Goal: Task Accomplishment & Management: Manage account settings

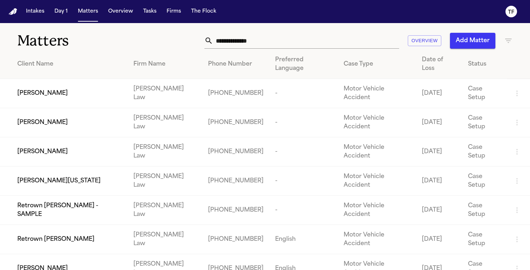
click at [220, 43] on input "text" at bounding box center [306, 41] width 186 height 16
click at [277, 43] on input "text" at bounding box center [306, 41] width 186 height 16
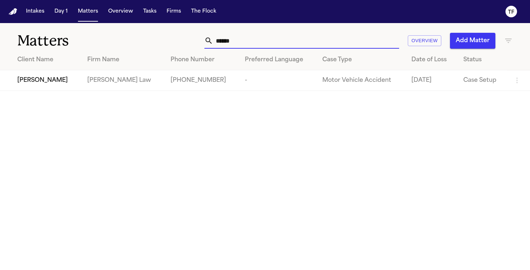
type input "******"
click at [75, 82] on div "[PERSON_NAME]" at bounding box center [46, 80] width 58 height 9
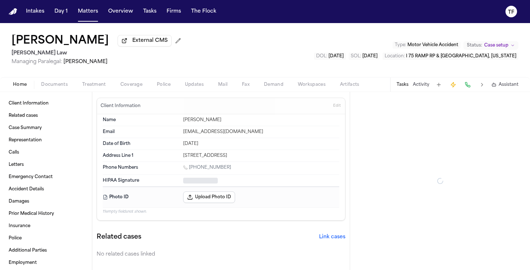
click at [95, 81] on div "Home Documents Treatment Coverage Police Updates Mail Fax Demand Workspaces Art…" at bounding box center [265, 84] width 530 height 14
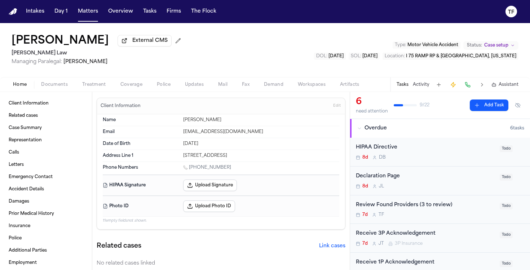
click at [96, 84] on span "Treatment" at bounding box center [94, 85] width 24 height 6
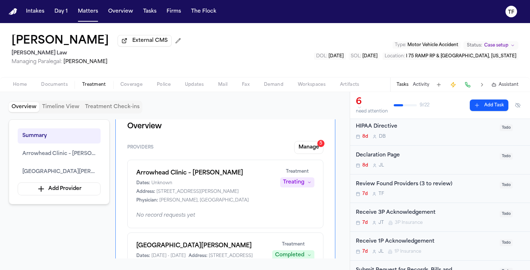
scroll to position [21, 0]
click at [505, 46] on span "Case setup" at bounding box center [496, 46] width 24 height 6
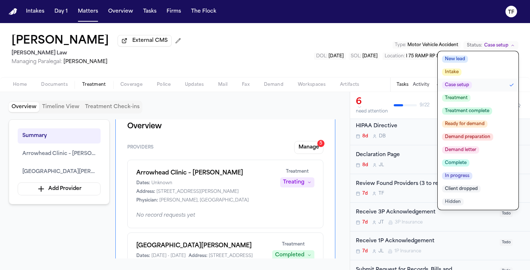
click at [484, 100] on button "Treatment" at bounding box center [478, 98] width 81 height 13
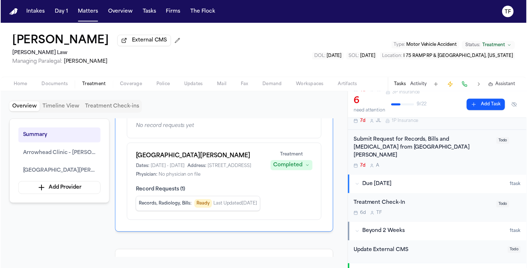
scroll to position [176, 0]
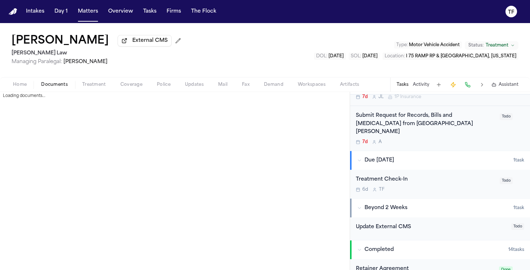
click at [50, 85] on span "Documents" at bounding box center [54, 85] width 27 height 6
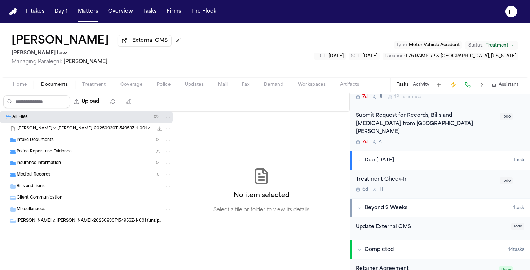
click at [34, 143] on span "Intake Documents" at bounding box center [35, 140] width 37 height 6
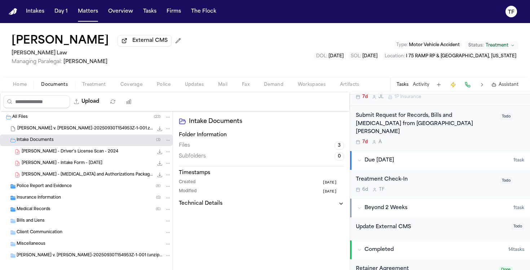
click at [63, 92] on div "Home Documents Treatment Coverage Police Updates Mail Fax Demand Workspaces Art…" at bounding box center [265, 84] width 530 height 14
click at [63, 89] on span "button" at bounding box center [54, 88] width 35 height 1
click at [16, 83] on span "Home" at bounding box center [20, 85] width 14 height 6
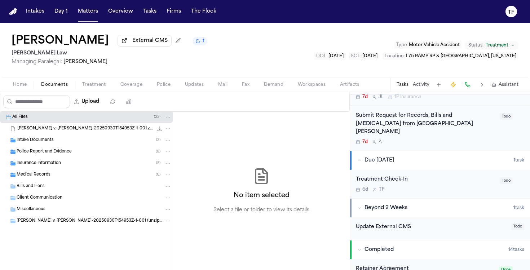
click at [43, 82] on button "Documents" at bounding box center [54, 84] width 41 height 9
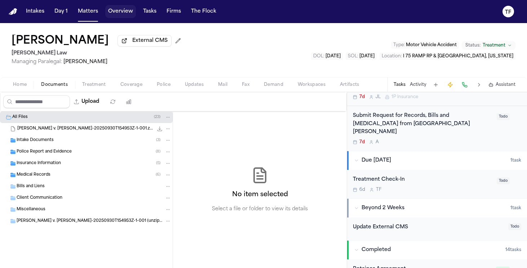
click at [100, 17] on div "Intakes Day 1 Matters Overview Tasks Firms The Flock" at bounding box center [121, 11] width 196 height 13
click at [93, 17] on button "Matters" at bounding box center [88, 11] width 26 height 13
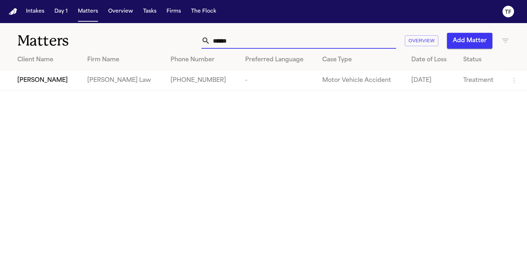
click at [281, 37] on input "******" at bounding box center [303, 41] width 186 height 16
click at [278, 45] on input "******" at bounding box center [303, 41] width 186 height 16
type input "*******"
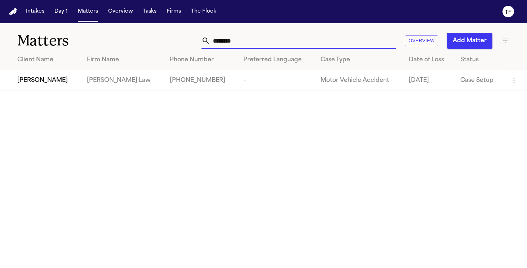
click at [43, 83] on span "[PERSON_NAME]" at bounding box center [42, 80] width 50 height 9
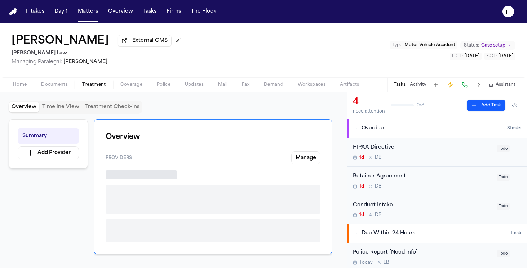
click at [97, 85] on span "Treatment" at bounding box center [94, 85] width 24 height 6
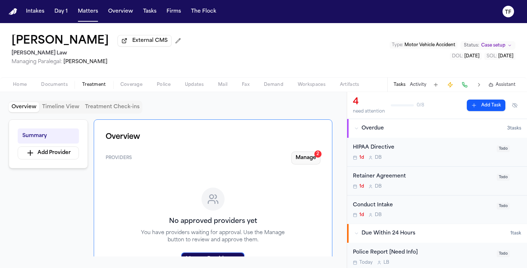
click at [311, 159] on button "Manage 2" at bounding box center [305, 157] width 29 height 13
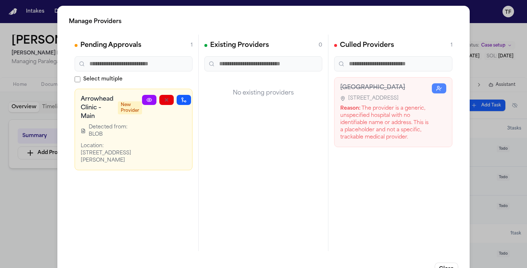
scroll to position [0, 17]
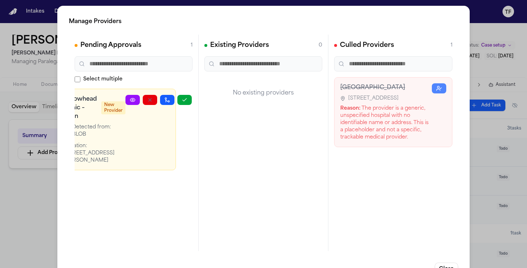
drag, startPoint x: 114, startPoint y: 175, endPoint x: 206, endPoint y: 164, distance: 92.7
click at [206, 174] on div "Pending Approvals 1 Select multiple Arrowhead Clinic – Main New Provider Detect…" at bounding box center [264, 143] width 390 height 216
click at [179, 103] on button "button" at bounding box center [184, 100] width 14 height 10
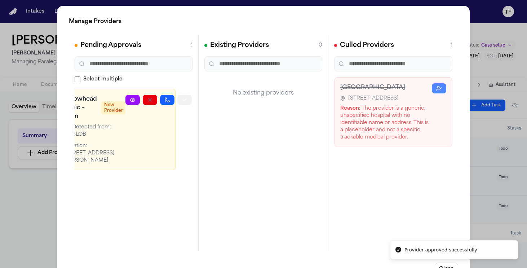
scroll to position [0, 0]
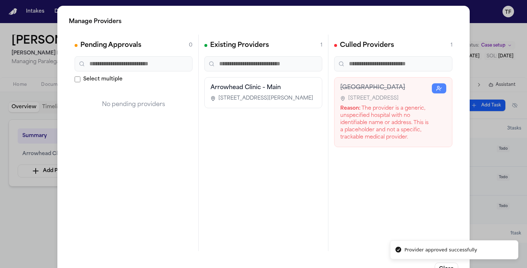
click at [19, 206] on div "Manage Providers Pending Approvals 0 Select multiple No pending providers Exist…" at bounding box center [263, 146] width 527 height 293
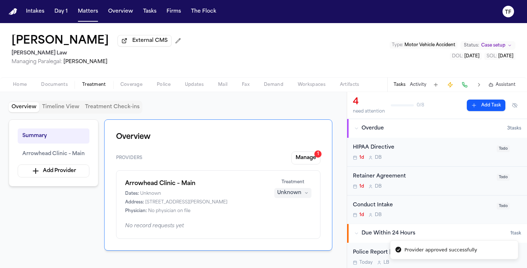
click at [286, 197] on div "Unknown" at bounding box center [289, 192] width 24 height 7
click at [282, 208] on span "Treating" at bounding box center [280, 209] width 20 height 7
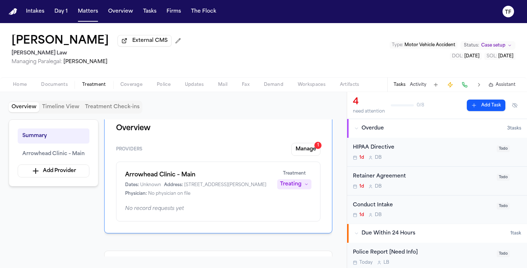
scroll to position [10, 0]
click at [497, 179] on span "Todo" at bounding box center [503, 177] width 13 height 7
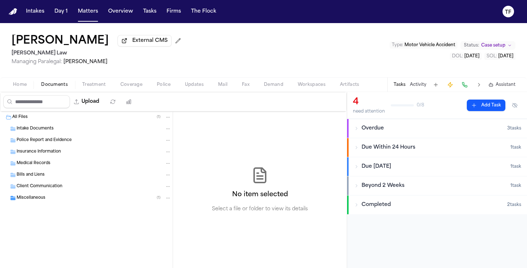
click at [61, 86] on span "Documents" at bounding box center [54, 85] width 27 height 6
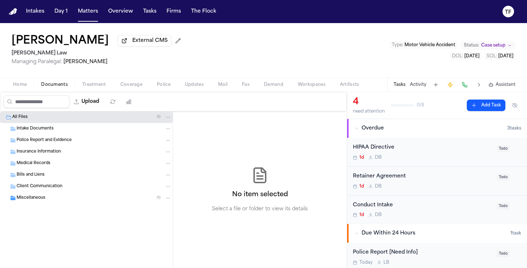
drag, startPoint x: 50, startPoint y: 201, endPoint x: 57, endPoint y: 202, distance: 7.3
click at [50, 201] on div "Miscellaneous ( 1 )" at bounding box center [94, 198] width 155 height 6
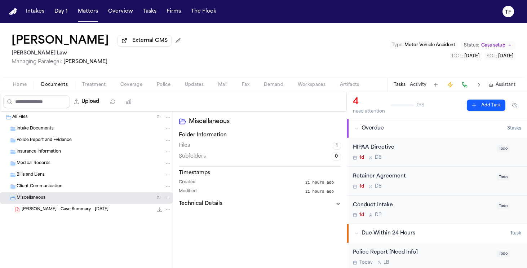
click at [91, 92] on div "Home Documents Treatment Coverage Police Updates Mail Fax Demand Workspaces Art…" at bounding box center [263, 84] width 527 height 14
click at [91, 91] on div "Home Documents Treatment Coverage Police Updates Mail Fax Demand Workspaces Art…" at bounding box center [263, 84] width 527 height 14
click at [92, 89] on span "button" at bounding box center [94, 88] width 32 height 1
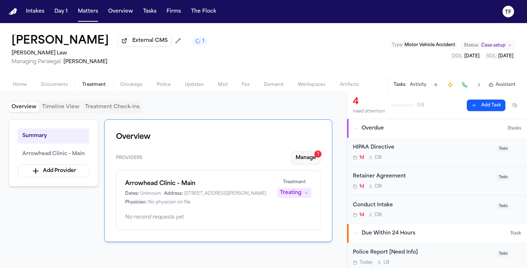
click at [300, 161] on button "Manage 1" at bounding box center [305, 157] width 29 height 13
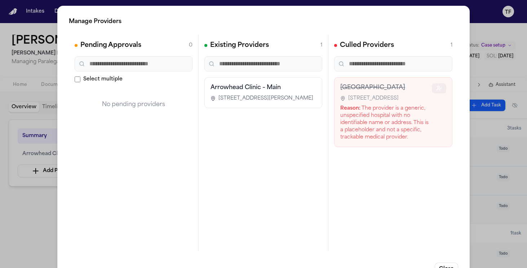
click at [432, 92] on button "button" at bounding box center [439, 88] width 14 height 10
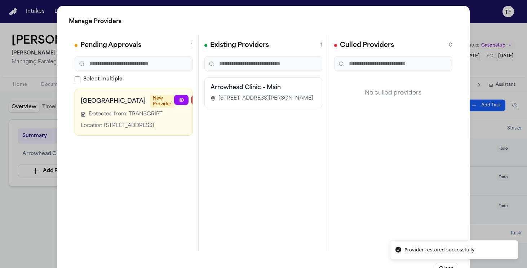
click at [461, 152] on div "Manage Providers Pending Approvals 1 Select multiple Piedmont Atlanta Hospital …" at bounding box center [263, 146] width 413 height 281
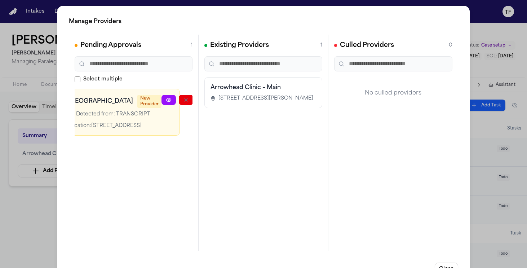
click at [515, 154] on div "Manage Providers Pending Approvals 1 Select multiple Piedmont Atlanta Hospital …" at bounding box center [263, 146] width 527 height 293
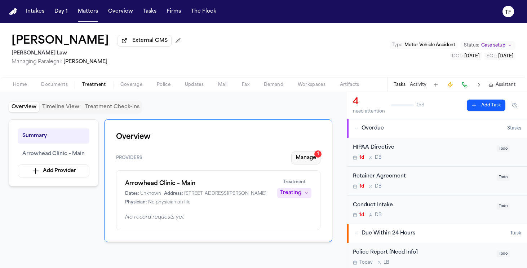
click at [303, 164] on button "Manage 1" at bounding box center [305, 157] width 29 height 13
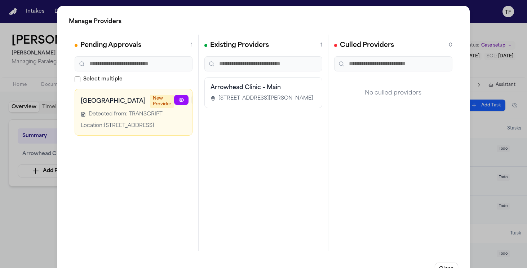
click at [192, 98] on button "button" at bounding box center [199, 100] width 14 height 10
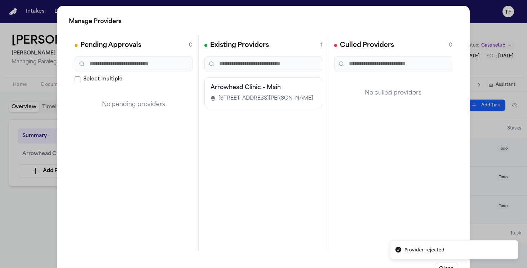
click at [491, 157] on div "Manage Providers Pending Approvals 0 Select multiple No pending providers Exist…" at bounding box center [263, 146] width 527 height 293
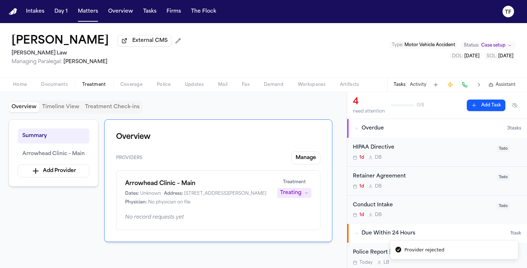
click at [423, 88] on button "Activity" at bounding box center [418, 85] width 17 height 6
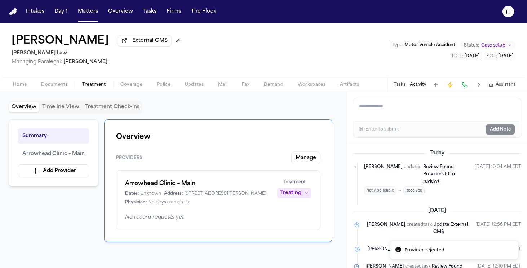
paste textarea "**********"
type textarea "**********"
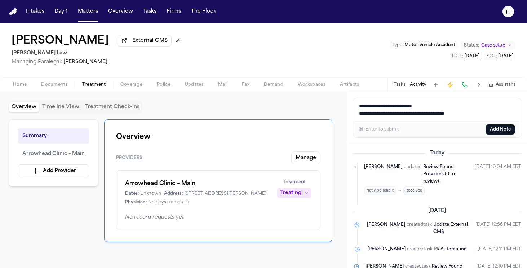
click at [509, 135] on button "Add Note" at bounding box center [501, 129] width 30 height 10
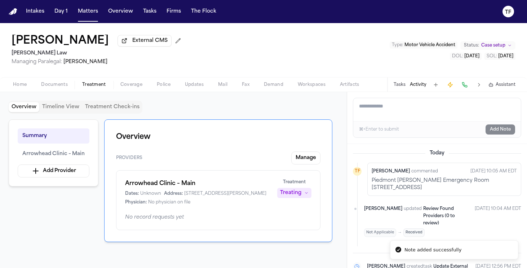
click at [165, 86] on span "Police" at bounding box center [164, 85] width 14 height 6
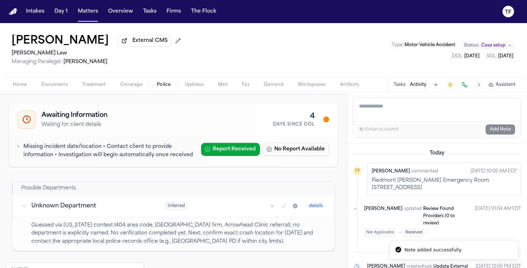
scroll to position [93, 0]
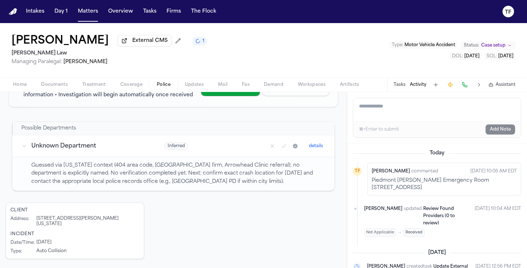
click at [418, 87] on button "Activity" at bounding box center [418, 85] width 17 height 6
click at [421, 109] on textarea "Add a note to this matter" at bounding box center [437, 109] width 168 height 23
paste textarea "**********"
type textarea "**********"
click at [495, 128] on button "Add Note" at bounding box center [501, 129] width 30 height 10
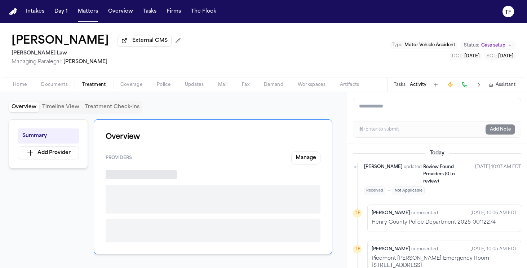
click at [83, 89] on span "button" at bounding box center [94, 88] width 32 height 1
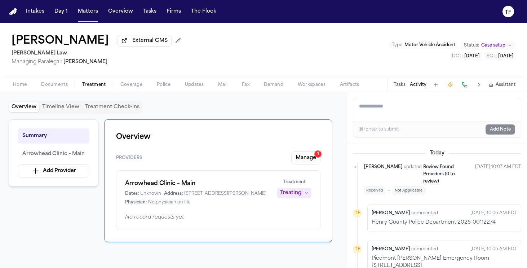
click at [307, 168] on div "Providers Manage 1 Arrowhead Clinic – Main Dates: Unknown Address: 3369 Buford …" at bounding box center [218, 190] width 205 height 79
click at [307, 166] on div "Providers Manage 1 Arrowhead Clinic – Main Dates: Unknown Address: 3369 Buford …" at bounding box center [218, 190] width 205 height 79
click at [307, 163] on button "Manage 1" at bounding box center [305, 157] width 29 height 13
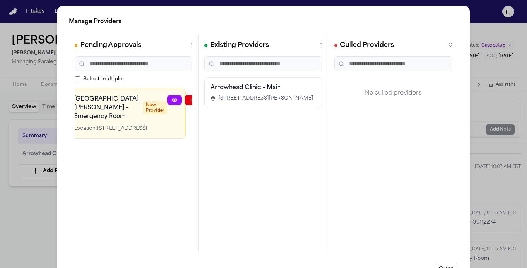
scroll to position [0, 10]
click at [220, 101] on icon "button" at bounding box center [223, 100] width 6 height 6
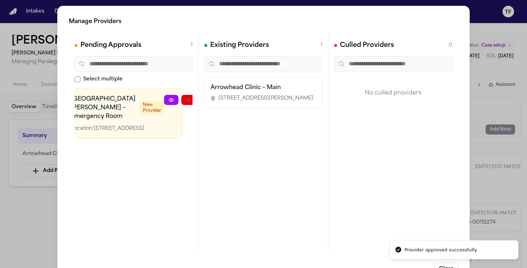
scroll to position [0, 0]
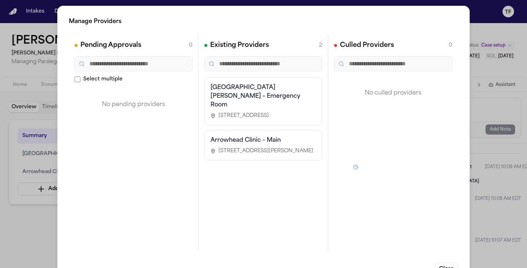
drag, startPoint x: 34, startPoint y: 177, endPoint x: 36, endPoint y: 174, distance: 3.7
click at [34, 177] on div "Manage Providers Pending Approvals 0 Select multiple No pending providers Exist…" at bounding box center [263, 146] width 527 height 293
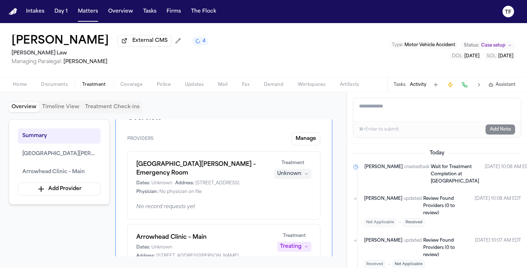
scroll to position [61, 0]
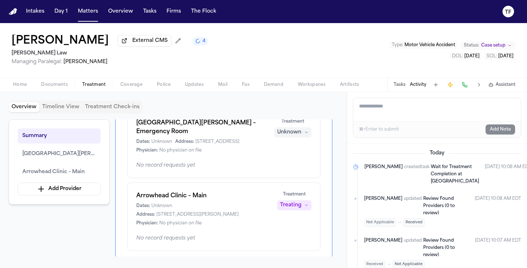
click at [296, 135] on div "Unknown" at bounding box center [289, 132] width 24 height 7
click at [295, 155] on button "Completed" at bounding box center [293, 161] width 58 height 13
click at [126, 84] on span "Coverage" at bounding box center [131, 85] width 22 height 6
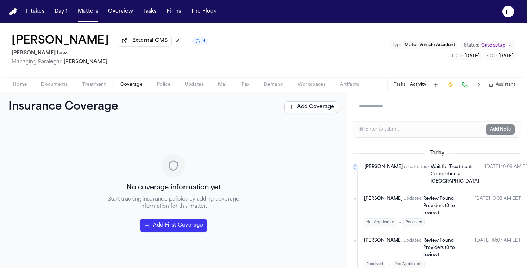
click at [154, 88] on button "Police" at bounding box center [164, 84] width 28 height 9
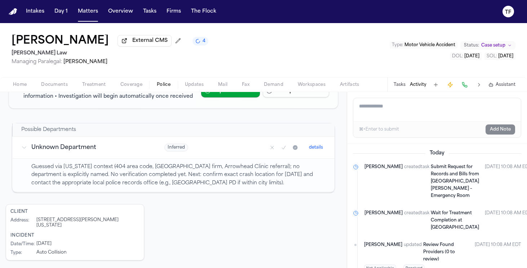
scroll to position [21, 0]
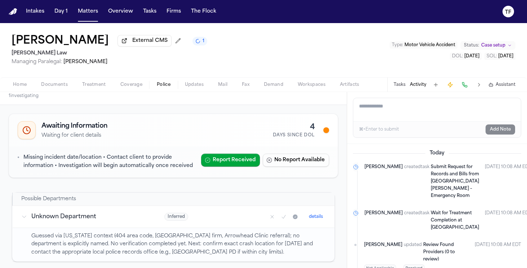
click at [4, 85] on div "Home Documents Treatment Coverage Police Updates Mail Fax Demand Workspaces Art…" at bounding box center [263, 84] width 527 height 14
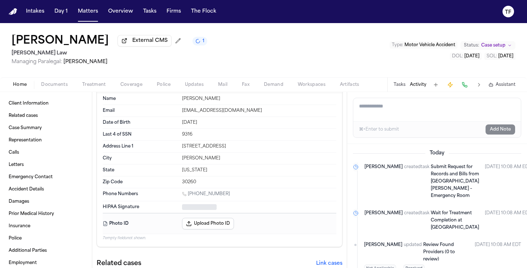
click at [18, 86] on span "Home" at bounding box center [20, 85] width 14 height 6
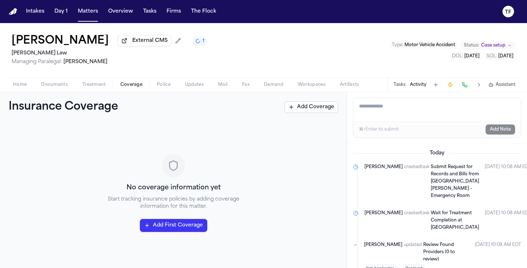
click at [148, 85] on button "Coverage" at bounding box center [131, 84] width 36 height 9
click at [172, 89] on button "Police" at bounding box center [164, 84] width 28 height 9
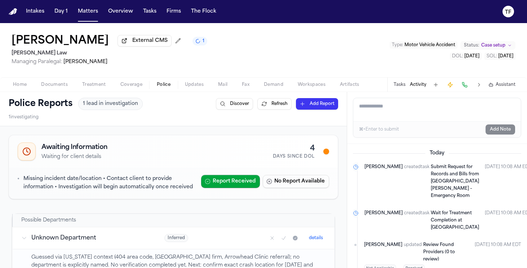
click at [26, 87] on span "Home" at bounding box center [20, 85] width 14 height 6
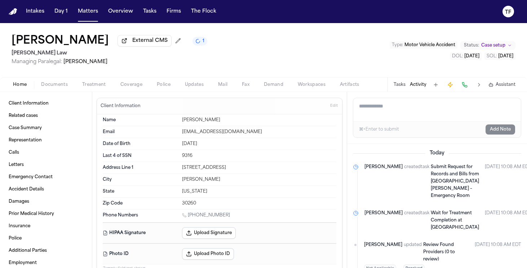
click at [498, 43] on span "Case setup" at bounding box center [494, 46] width 24 height 6
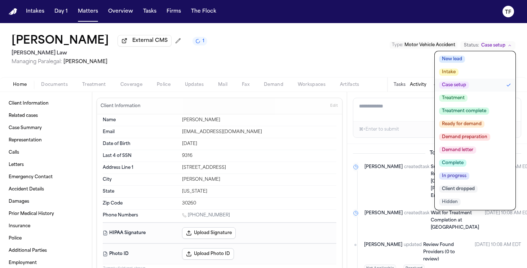
click at [482, 90] on button "Case setup" at bounding box center [475, 85] width 81 height 13
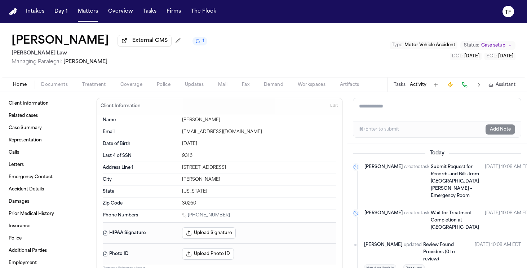
click at [401, 84] on button "Tasks" at bounding box center [400, 85] width 12 height 6
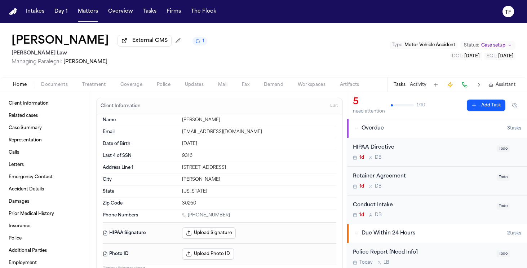
click at [445, 181] on div "Retainer Agreement" at bounding box center [423, 176] width 140 height 8
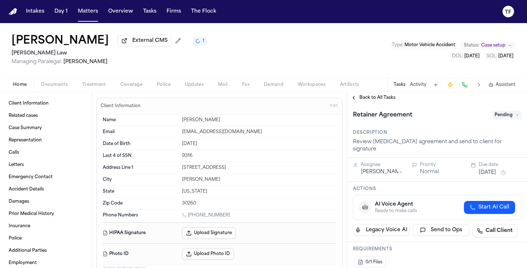
click at [500, 111] on div "Retainer Agreement Pending" at bounding box center [437, 115] width 168 height 12
click at [500, 122] on div "Retainer Agreement Pending" at bounding box center [437, 115] width 180 height 22
click at [501, 119] on span "Pending" at bounding box center [507, 115] width 29 height 9
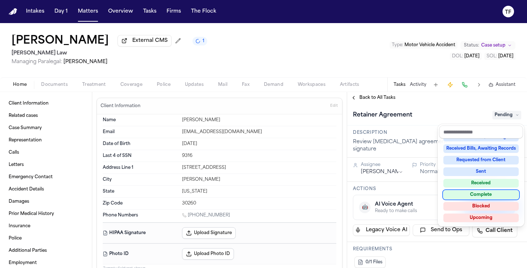
click at [487, 197] on div "Complete" at bounding box center [481, 194] width 75 height 9
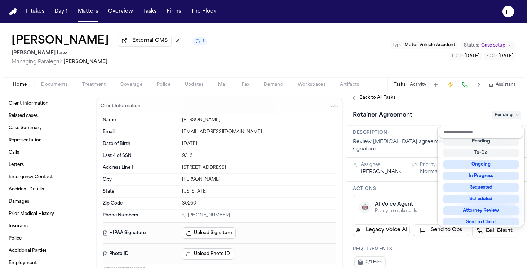
scroll to position [13, 0]
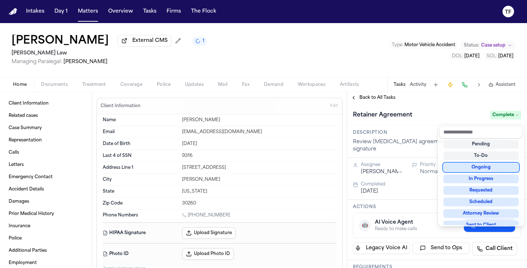
click at [386, 102] on div "**********" at bounding box center [437, 180] width 180 height 176
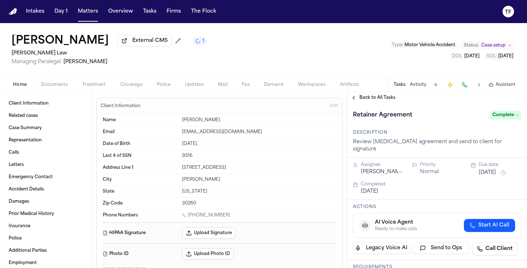
click at [384, 97] on span "Back to All Tasks" at bounding box center [378, 98] width 36 height 6
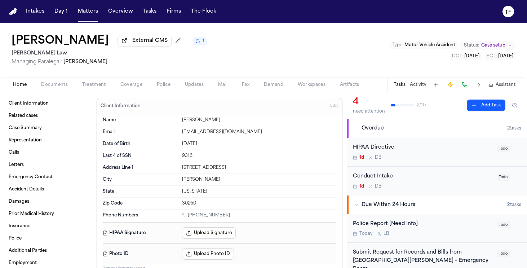
click at [375, 176] on div "Conduct Intake" at bounding box center [423, 176] width 140 height 8
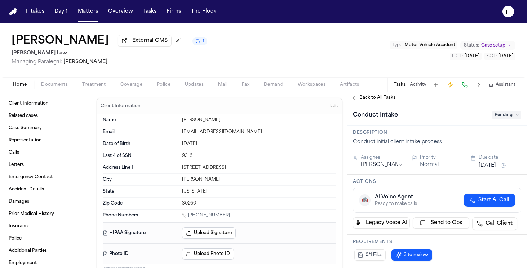
click at [493, 119] on span "Pending" at bounding box center [507, 115] width 29 height 9
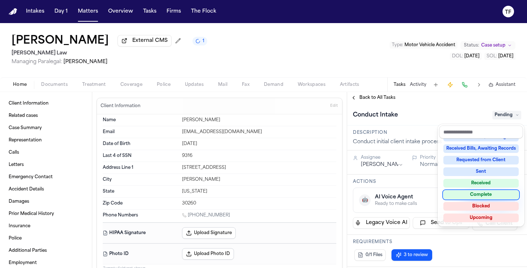
click at [480, 192] on div "Complete" at bounding box center [481, 194] width 75 height 9
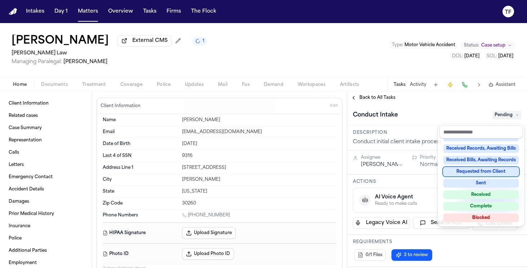
click at [369, 103] on div "**********" at bounding box center [437, 180] width 180 height 176
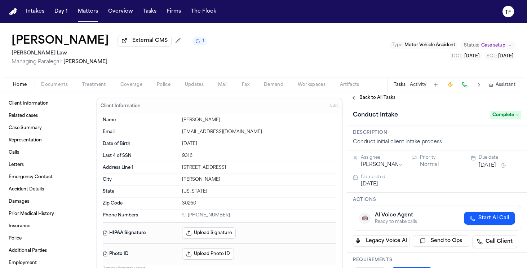
click at [368, 101] on span "Back to All Tasks" at bounding box center [378, 98] width 36 height 6
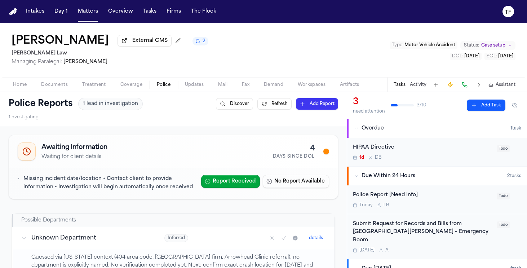
click at [154, 87] on button "Police" at bounding box center [164, 84] width 28 height 9
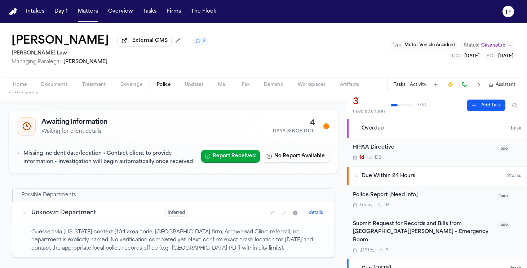
scroll to position [93, 0]
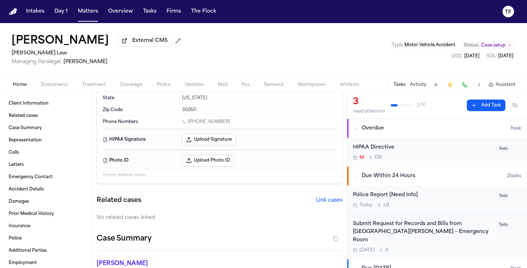
click at [17, 83] on span "Home" at bounding box center [20, 85] width 14 height 6
click at [156, 84] on button "Police" at bounding box center [164, 84] width 28 height 9
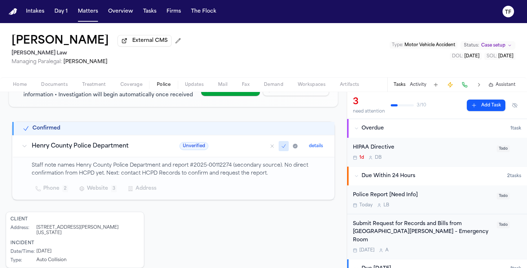
scroll to position [99, 0]
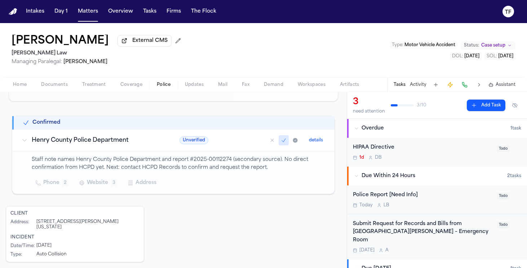
click at [83, 18] on nav "Intakes Day 1 Matters Overview Tasks Firms The Flock TF" at bounding box center [263, 11] width 527 height 23
click at [85, 13] on button "Matters" at bounding box center [88, 11] width 26 height 13
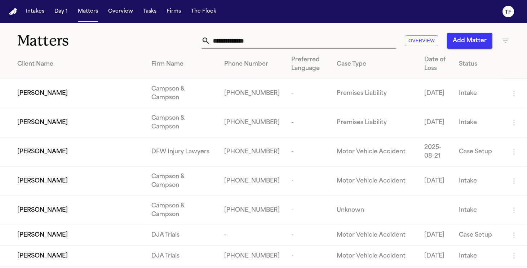
click at [228, 41] on input "text" at bounding box center [303, 41] width 186 height 16
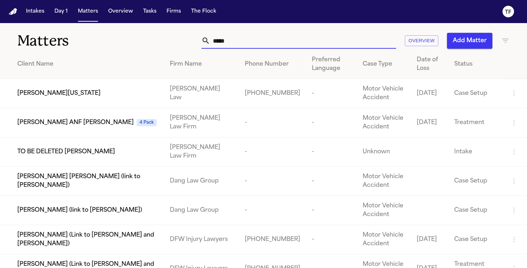
type input "****"
click at [79, 101] on td "[PERSON_NAME][US_STATE]" at bounding box center [82, 93] width 164 height 29
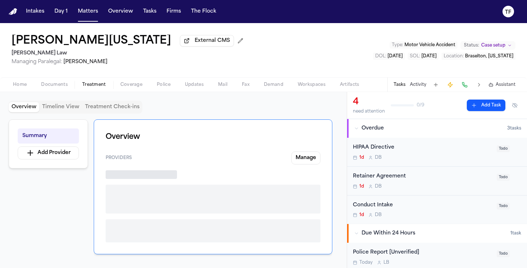
click at [107, 84] on button "Treatment" at bounding box center [94, 84] width 38 height 9
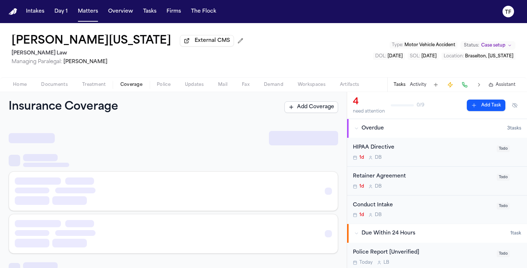
click at [121, 82] on button "Coverage" at bounding box center [131, 84] width 36 height 9
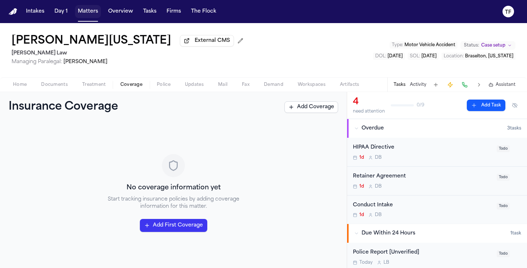
click at [83, 13] on button "Matters" at bounding box center [88, 11] width 26 height 13
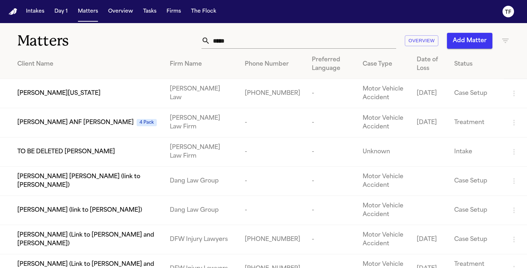
click at [270, 39] on input "****" at bounding box center [303, 41] width 186 height 16
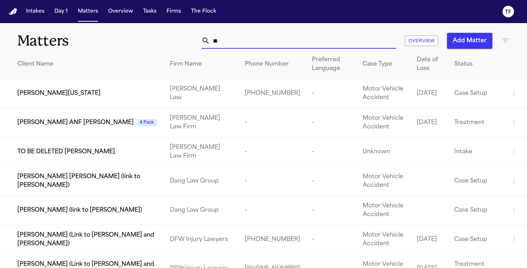
type input "*"
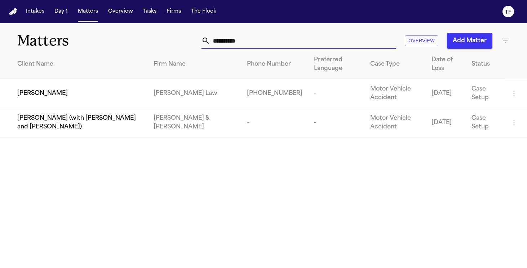
type input "**********"
click at [91, 84] on td "[PERSON_NAME]" at bounding box center [74, 93] width 148 height 29
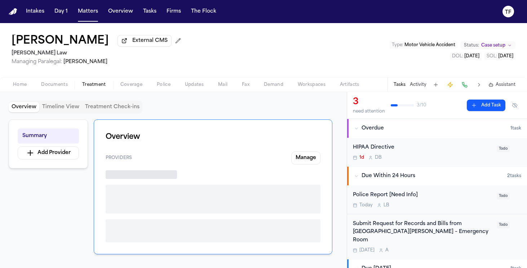
click at [92, 84] on span "Treatment" at bounding box center [94, 85] width 24 height 6
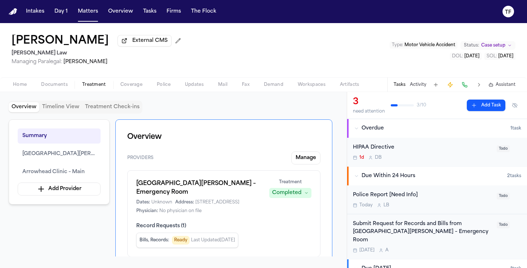
click at [121, 83] on span "Coverage" at bounding box center [131, 85] width 22 height 6
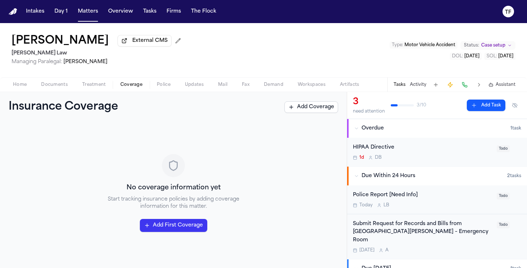
click at [57, 90] on div "Home Documents Treatment Coverage Police Updates Mail Fax Demand Workspaces Art…" at bounding box center [263, 84] width 527 height 14
click at [56, 87] on span "Documents" at bounding box center [54, 85] width 27 height 6
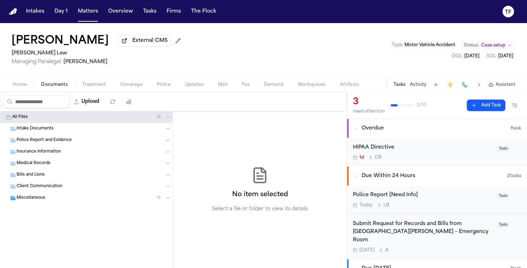
click at [50, 204] on div "All Files ( 1 ) Intake Documents Police Report and Evidence Insurance Informati…" at bounding box center [86, 175] width 173 height 128
click at [50, 199] on div "Miscellaneous ( 1 )" at bounding box center [94, 198] width 155 height 6
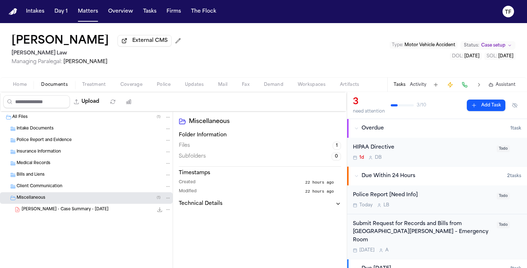
click at [59, 212] on span "K. Andrews - Case Summary - 10.6.25" at bounding box center [65, 210] width 87 height 6
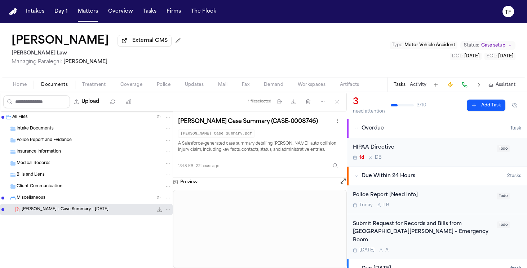
click at [32, 135] on div "Intake Documents" at bounding box center [86, 129] width 173 height 12
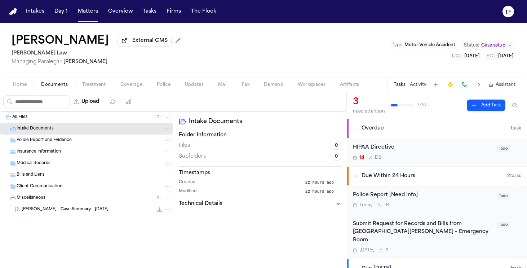
click at [90, 113] on div "All Files ( 1 )" at bounding box center [86, 117] width 173 height 12
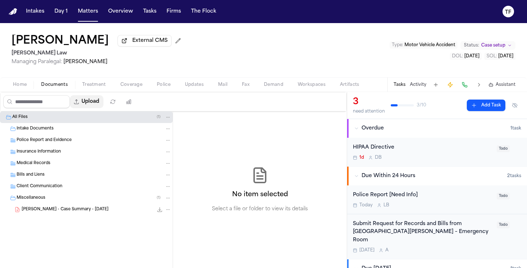
click at [90, 101] on button "Upload" at bounding box center [87, 101] width 34 height 13
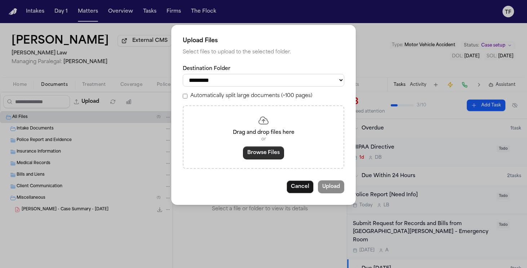
click at [274, 153] on button "Browse Files" at bounding box center [263, 152] width 41 height 13
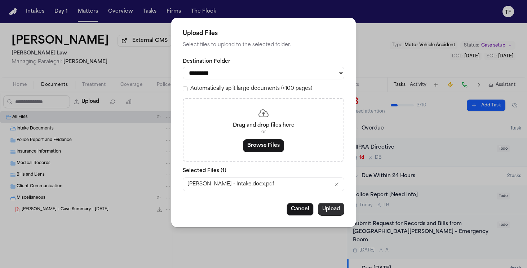
click at [337, 212] on button "Upload" at bounding box center [331, 209] width 26 height 13
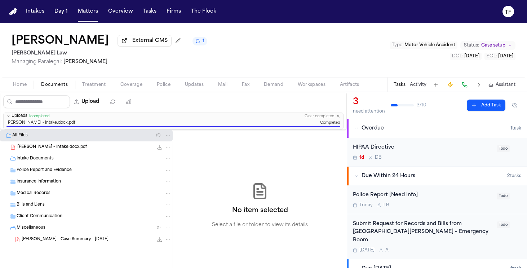
click at [134, 84] on span "Coverage" at bounding box center [131, 85] width 22 height 6
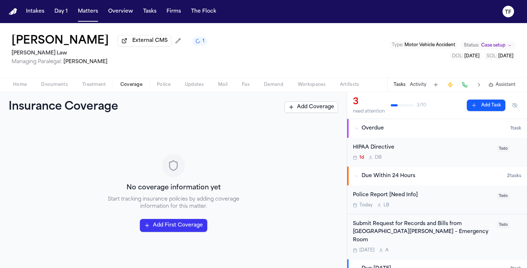
click at [24, 92] on div "Home Documents Treatment Coverage Police Updates Mail Fax Demand Workspaces Art…" at bounding box center [263, 84] width 527 height 14
click at [23, 92] on div "Home Documents Treatment Coverage Police Updates Mail Fax Demand Workspaces Art…" at bounding box center [263, 84] width 527 height 14
click at [23, 91] on div "Home Documents Treatment Coverage Police Updates Mail Fax Demand Workspaces Art…" at bounding box center [263, 84] width 527 height 14
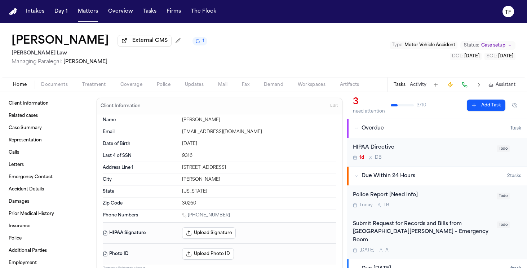
click at [23, 88] on span "Home" at bounding box center [20, 85] width 14 height 6
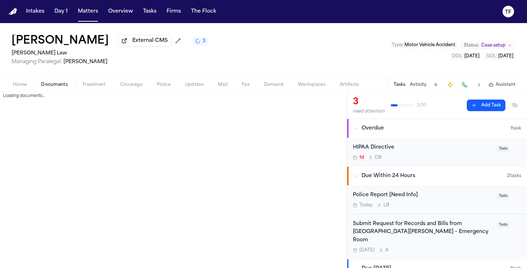
click at [65, 84] on span "Documents" at bounding box center [54, 85] width 27 height 6
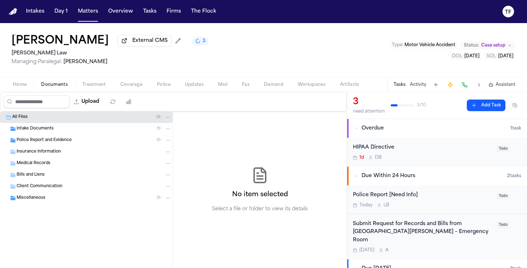
click at [52, 140] on span "Police Report and Evidence" at bounding box center [44, 140] width 55 height 6
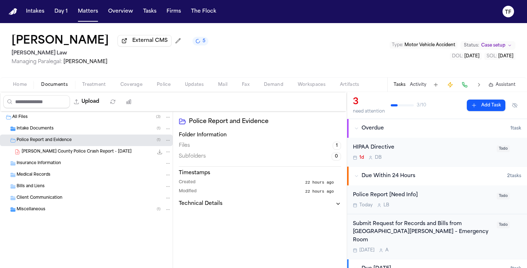
click at [158, 152] on icon "File: K. Andrews - Henry County Police Crash Report - 10.4.25" at bounding box center [160, 152] width 6 height 6
click at [160, 154] on icon "File: K. Andrews - Henry County Police Crash Report - 10.4.25" at bounding box center [160, 152] width 5 height 5
click at [125, 72] on div "Open in external CMS https://atlantalawyer.lightning.force.com/lightning/r/IXO_…" at bounding box center [104, 62] width 61 height 17
click at [135, 89] on polygon at bounding box center [134, 90] width 5 height 5
click at [92, 86] on span "Treatment" at bounding box center [94, 85] width 24 height 6
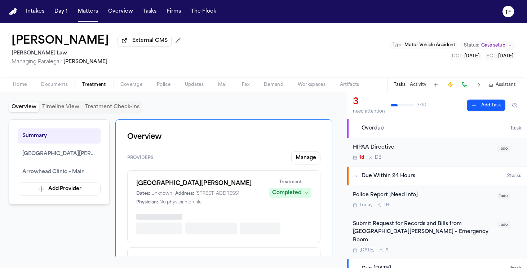
click at [127, 86] on span "Coverage" at bounding box center [131, 85] width 22 height 6
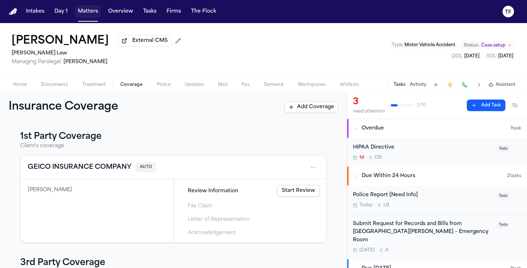
click at [79, 11] on button "Matters" at bounding box center [88, 11] width 26 height 13
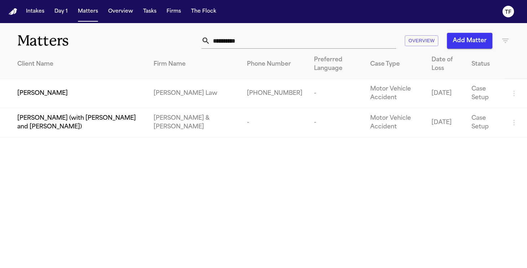
click at [308, 52] on th "Preferred Language" at bounding box center [336, 64] width 57 height 29
click at [282, 46] on input "**********" at bounding box center [303, 41] width 186 height 16
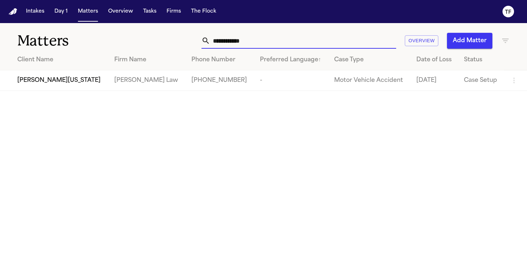
type input "**********"
click at [74, 81] on div "[PERSON_NAME][US_STATE]" at bounding box center [59, 80] width 85 height 9
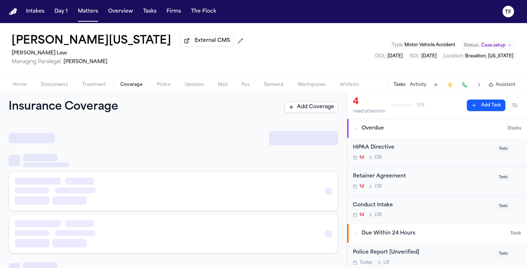
click at [128, 84] on span "Coverage" at bounding box center [131, 85] width 22 height 6
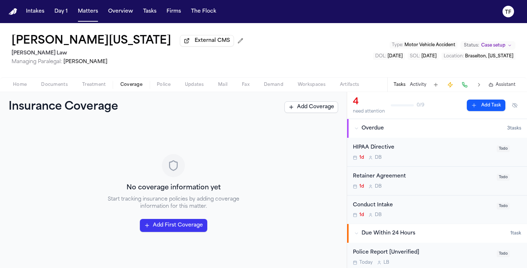
click at [422, 89] on div "Tasks Activity Assistant" at bounding box center [454, 85] width 134 height 14
click at [419, 88] on button "Activity" at bounding box center [418, 85] width 17 height 6
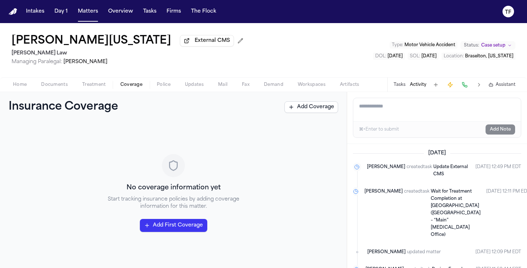
click at [411, 115] on textarea "Add a note to this matter" at bounding box center [437, 109] width 168 height 23
paste textarea "**********"
type textarea "**********"
click at [495, 129] on button "Add Note" at bounding box center [501, 129] width 30 height 10
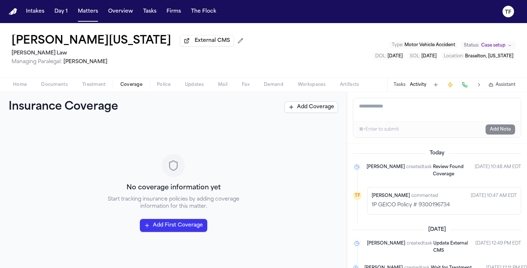
click at [21, 81] on div "Home Documents Treatment Coverage Police Updates Mail Fax Demand Workspaces Art…" at bounding box center [263, 84] width 527 height 14
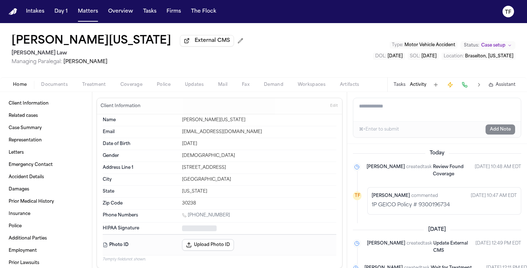
click at [21, 82] on button "Home" at bounding box center [20, 84] width 28 height 9
click at [131, 88] on span "Coverage" at bounding box center [131, 85] width 22 height 6
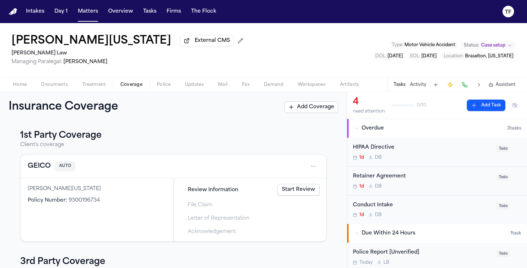
scroll to position [1, 0]
click at [422, 88] on button "Activity" at bounding box center [418, 85] width 17 height 6
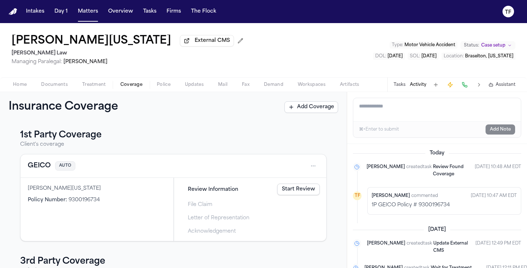
click at [413, 207] on p "1P GEICO Policy # 9300196734" at bounding box center [444, 205] width 145 height 7
copy p "1P GEICO Policy # 9300196734"
click at [394, 81] on div "Tasks Activity Assistant" at bounding box center [454, 85] width 134 height 14
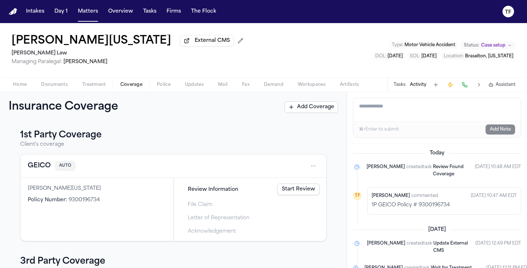
click at [398, 83] on button "Tasks" at bounding box center [400, 85] width 12 height 6
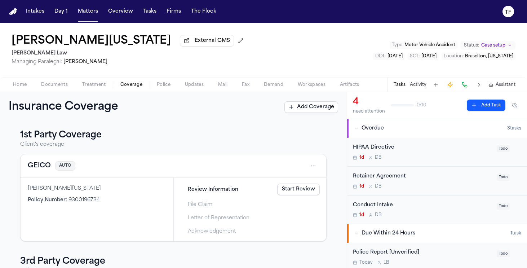
click at [447, 180] on div "Retainer Agreement" at bounding box center [423, 176] width 140 height 8
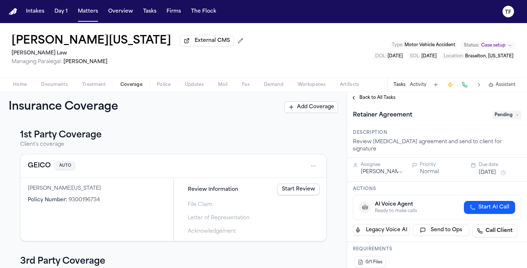
click at [497, 118] on span "Pending" at bounding box center [507, 115] width 29 height 9
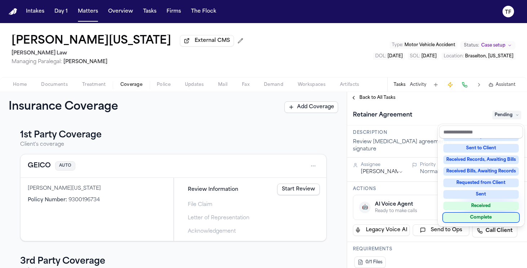
click at [482, 216] on div "Complete" at bounding box center [481, 217] width 75 height 9
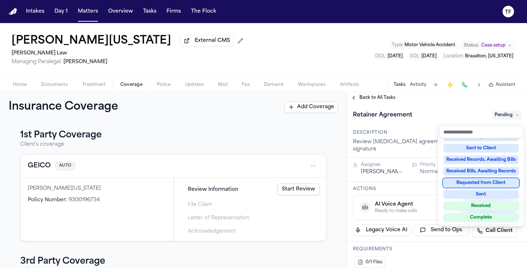
scroll to position [47, 0]
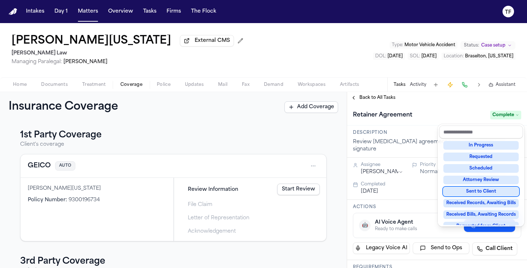
click at [360, 100] on div "**********" at bounding box center [437, 180] width 180 height 176
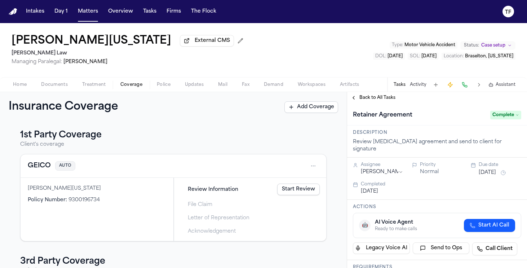
click at [360, 100] on span "Back to All Tasks" at bounding box center [378, 98] width 36 height 6
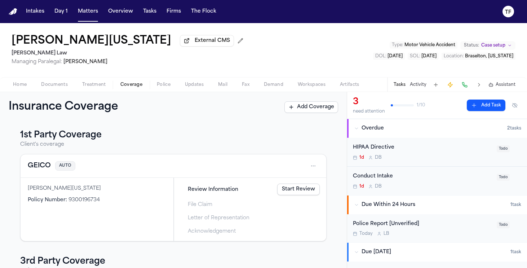
scroll to position [11, 0]
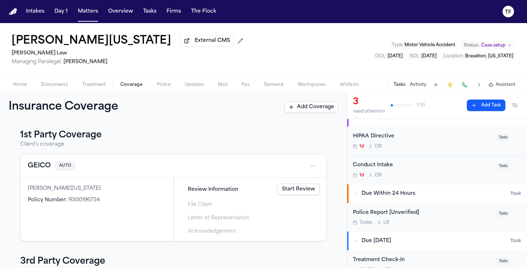
click at [438, 166] on div "Conduct Intake" at bounding box center [423, 165] width 140 height 8
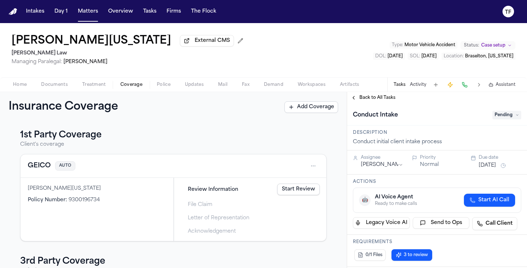
click at [492, 123] on div "Conduct Intake Pending" at bounding box center [437, 115] width 180 height 22
click at [493, 119] on span "Pending" at bounding box center [507, 115] width 29 height 9
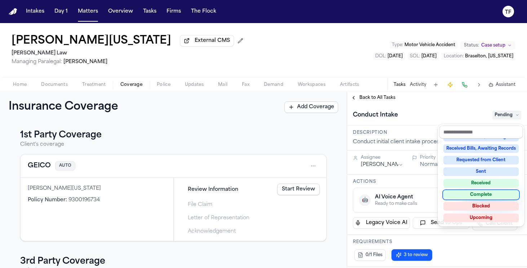
click at [471, 192] on div "Complete" at bounding box center [481, 194] width 75 height 9
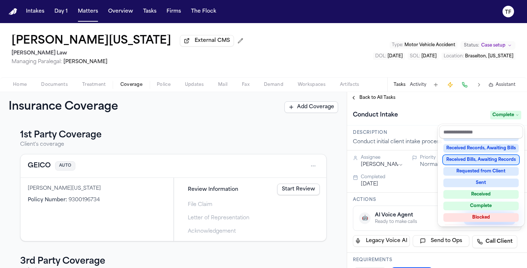
click at [491, 45] on div "**********" at bounding box center [263, 145] width 527 height 245
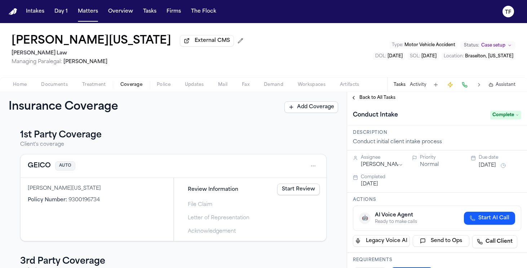
click at [491, 45] on span "Case setup" at bounding box center [494, 46] width 24 height 6
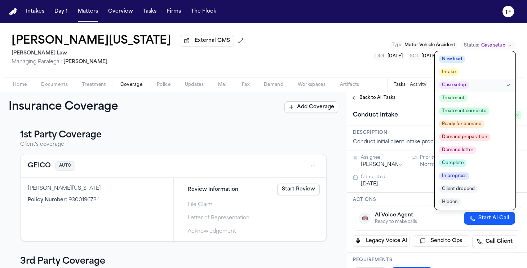
click at [480, 100] on button "Treatment" at bounding box center [475, 98] width 81 height 13
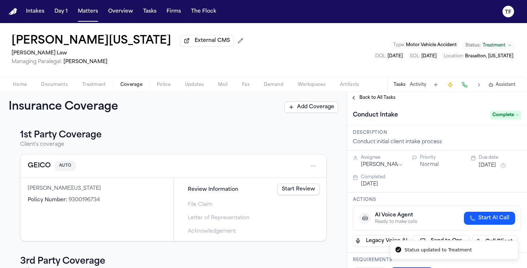
click at [374, 97] on span "Back to All Tasks" at bounding box center [378, 98] width 36 height 6
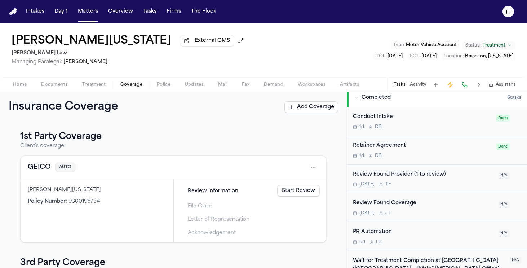
click at [285, 194] on link "Start Review" at bounding box center [298, 191] width 43 height 12
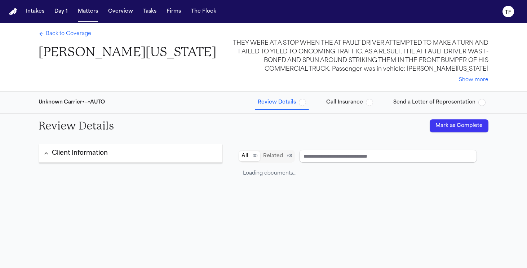
type input "*****"
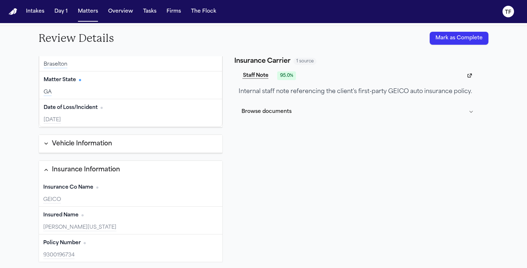
scroll to position [142, 0]
click at [92, 151] on button "Vehicle Information" at bounding box center [131, 144] width 184 height 18
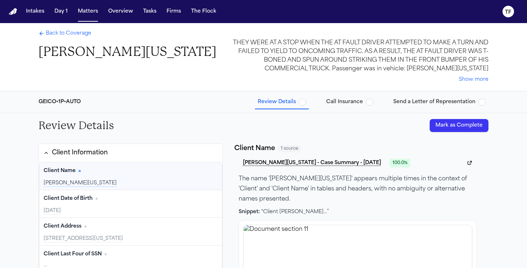
scroll to position [0, 0]
click at [74, 34] on span "Back to Coverage" at bounding box center [68, 33] width 45 height 7
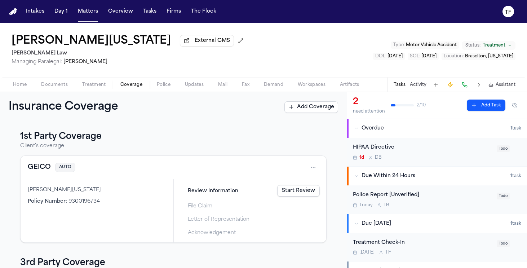
click at [293, 193] on link "Start Review" at bounding box center [298, 191] width 43 height 12
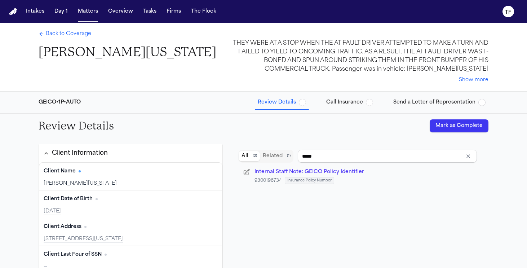
click at [439, 104] on span "Send a Letter of Representation" at bounding box center [435, 102] width 82 height 7
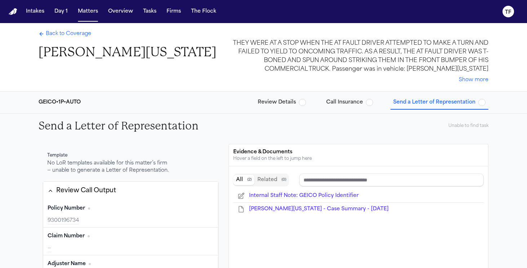
click at [292, 99] on span "Review Details" at bounding box center [277, 102] width 38 height 7
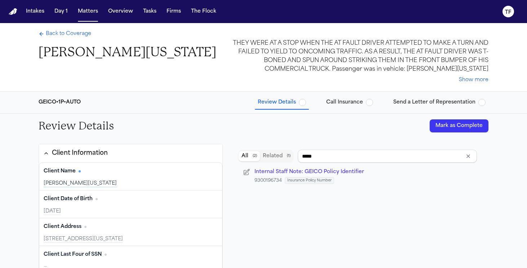
click at [55, 34] on span "Back to Coverage" at bounding box center [68, 33] width 45 height 7
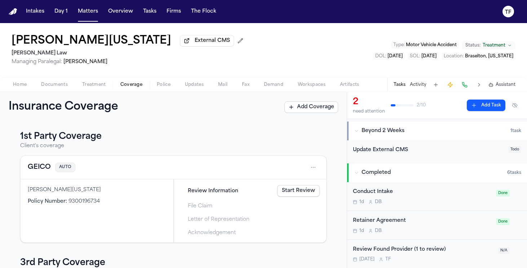
scroll to position [236, 0]
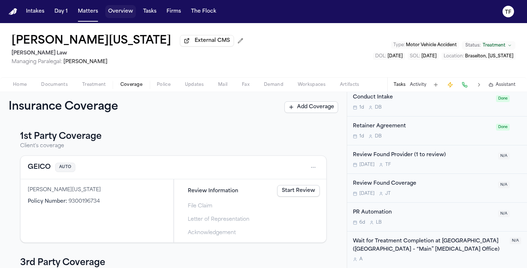
click at [95, 13] on button "Matters" at bounding box center [88, 11] width 26 height 13
click at [93, 13] on button "Matters" at bounding box center [88, 11] width 26 height 13
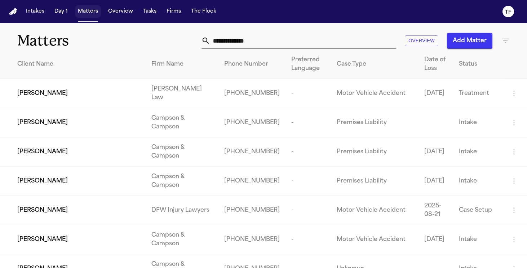
click at [95, 15] on button "Matters" at bounding box center [88, 11] width 26 height 13
click at [219, 39] on input "text" at bounding box center [303, 41] width 186 height 16
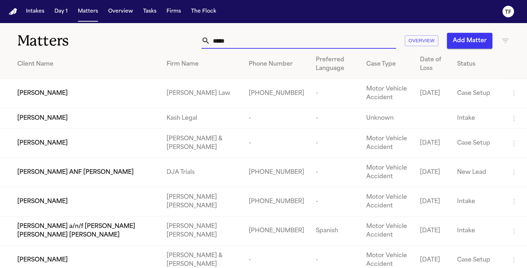
type input "*****"
click at [65, 98] on td "[PERSON_NAME]" at bounding box center [80, 93] width 161 height 29
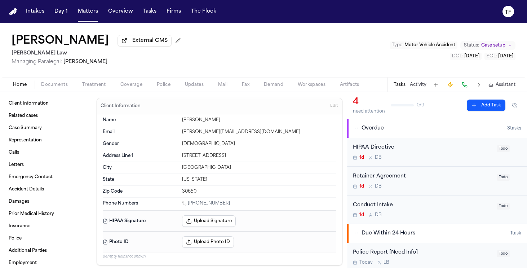
click at [101, 91] on div "Home Documents Treatment Coverage Police Updates Mail Fax Demand Workspaces Art…" at bounding box center [263, 84] width 527 height 14
click at [101, 88] on span "Treatment" at bounding box center [94, 85] width 24 height 6
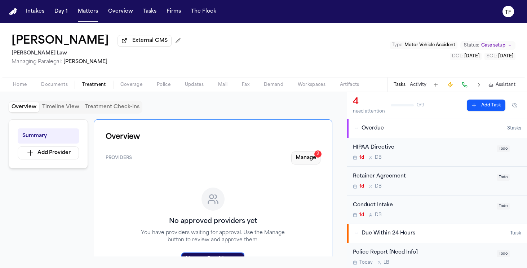
click at [304, 155] on button "Manage 2" at bounding box center [305, 157] width 29 height 13
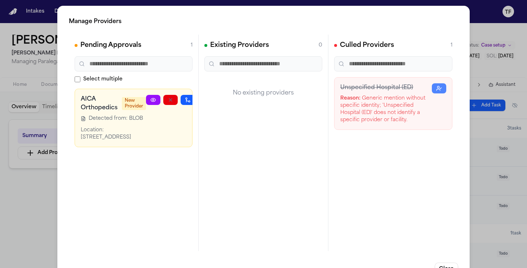
scroll to position [0, 21]
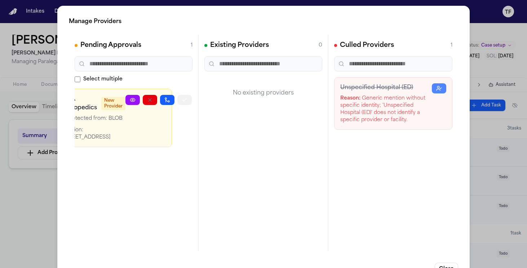
click at [185, 101] on icon "button" at bounding box center [185, 100] width 6 height 6
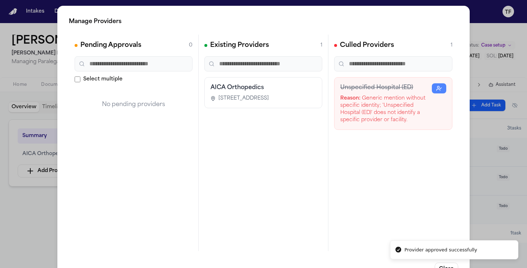
click at [50, 216] on div "Manage Providers Pending Approvals 0 Select multiple No pending providers Exist…" at bounding box center [263, 146] width 527 height 293
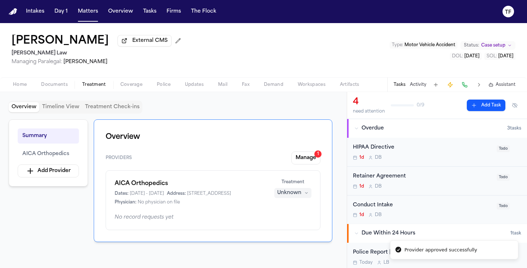
click at [291, 198] on button "Unknown" at bounding box center [293, 193] width 37 height 10
click at [294, 212] on button "Treating" at bounding box center [293, 209] width 58 height 13
click at [498, 48] on span "Case setup" at bounding box center [494, 46] width 24 height 6
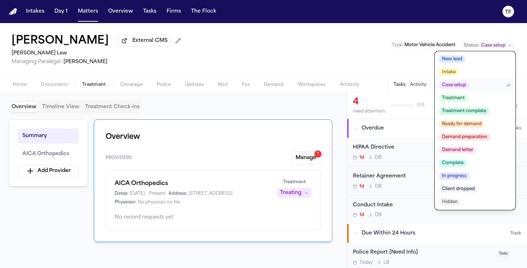
click at [460, 97] on span "Treatment" at bounding box center [453, 98] width 28 height 7
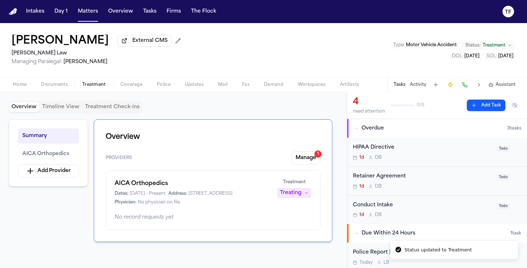
click at [434, 181] on div "Retainer Agreement" at bounding box center [423, 176] width 140 height 8
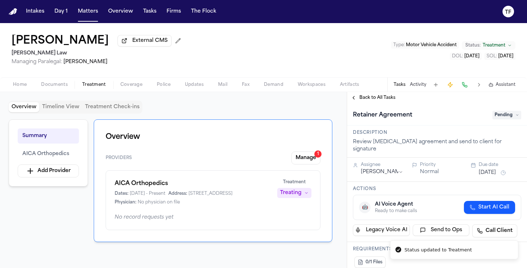
click at [493, 115] on span "Pending" at bounding box center [507, 115] width 29 height 9
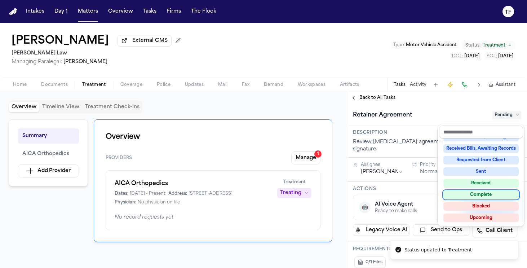
click at [488, 196] on div "Complete" at bounding box center [481, 194] width 75 height 9
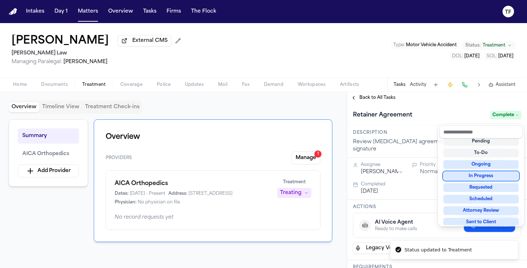
click at [361, 101] on div "**********" at bounding box center [437, 180] width 180 height 176
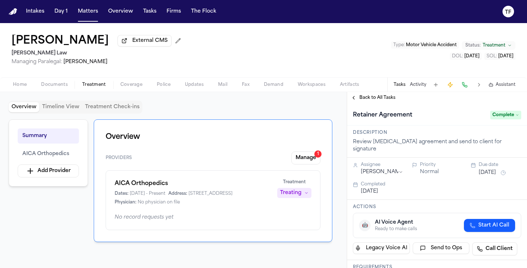
click at [360, 100] on span "Back to All Tasks" at bounding box center [378, 98] width 36 height 6
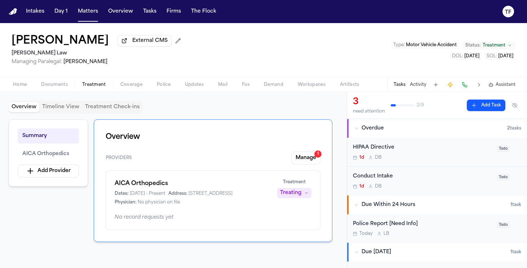
click at [401, 181] on div "Conduct Intake" at bounding box center [423, 176] width 140 height 8
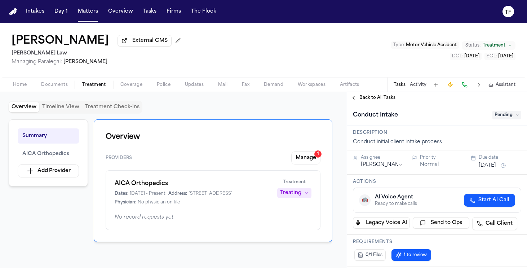
click at [499, 119] on span "Pending" at bounding box center [507, 115] width 29 height 9
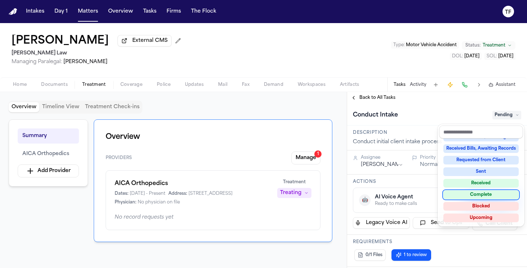
click at [482, 194] on div "Complete" at bounding box center [481, 194] width 75 height 9
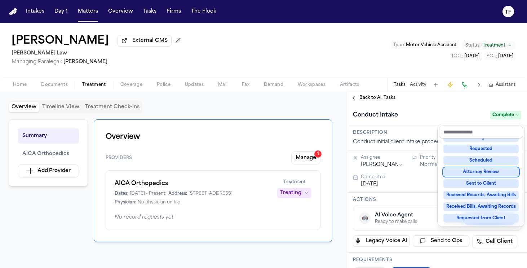
click at [358, 102] on div "**********" at bounding box center [437, 180] width 180 height 176
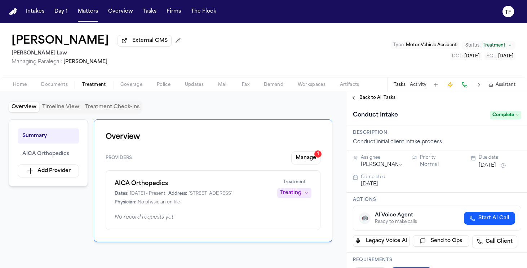
click at [356, 99] on button "Back to All Tasks" at bounding box center [373, 98] width 52 height 6
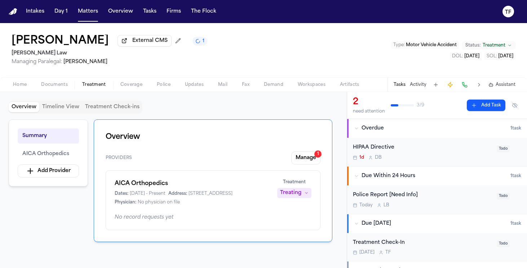
click at [308, 159] on button "Manage 1" at bounding box center [305, 157] width 29 height 13
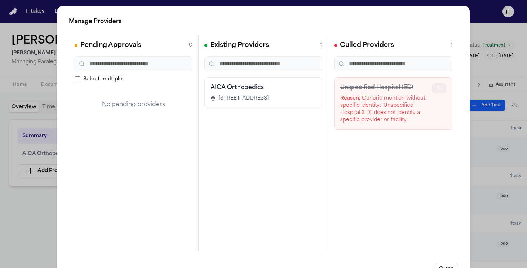
click at [432, 88] on button "button" at bounding box center [439, 88] width 14 height 10
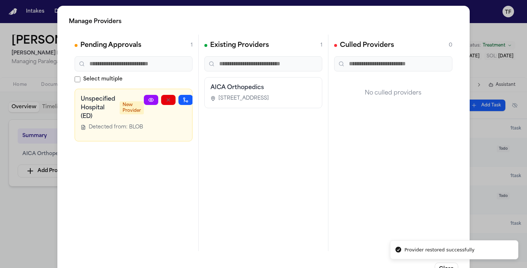
scroll to position [0, 19]
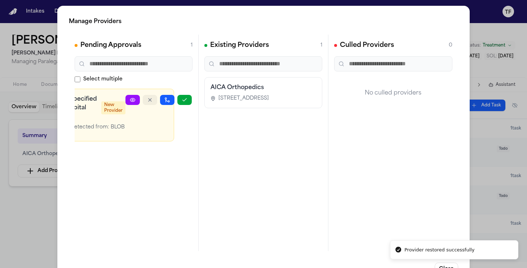
click at [150, 102] on icon "button" at bounding box center [150, 100] width 6 height 6
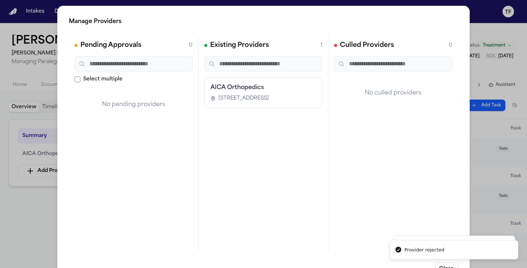
scroll to position [0, 0]
click at [47, 220] on div "Manage Providers Pending Approvals 0 Select multiple No pending providers Exist…" at bounding box center [263, 146] width 527 height 293
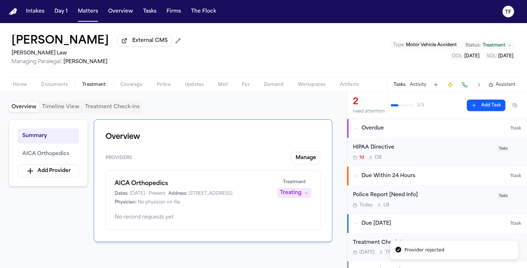
click at [419, 82] on div "Tasks Activity Assistant" at bounding box center [454, 85] width 134 height 14
click at [422, 88] on button "Activity" at bounding box center [418, 85] width 17 height 6
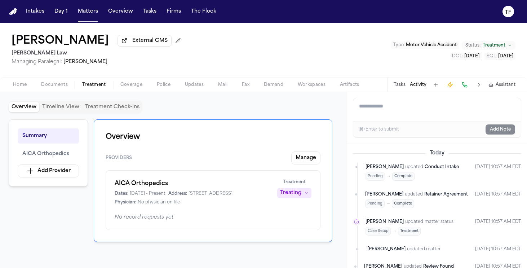
click at [418, 115] on textarea "Add a note to this matter" at bounding box center [437, 109] width 168 height 23
paste textarea "**********"
type textarea "**********"
click at [502, 128] on button "Add Note" at bounding box center [501, 129] width 30 height 10
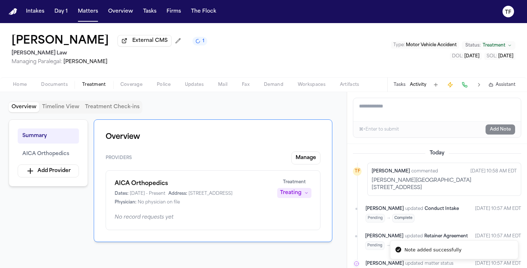
click at [21, 86] on span "Home" at bounding box center [20, 85] width 14 height 6
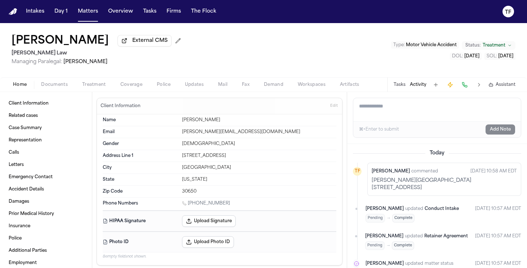
click at [130, 88] on span "Coverage" at bounding box center [131, 85] width 22 height 6
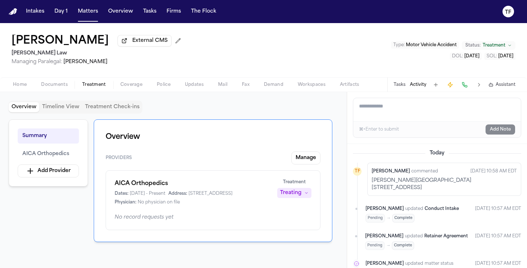
click at [87, 88] on span "Treatment" at bounding box center [94, 85] width 24 height 6
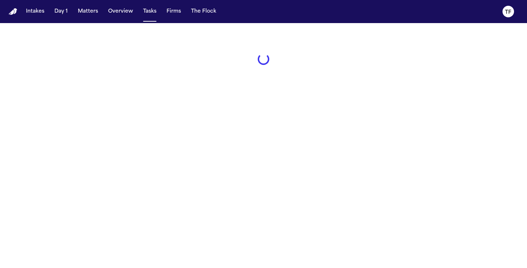
click at [86, 13] on button "Matters" at bounding box center [88, 11] width 26 height 13
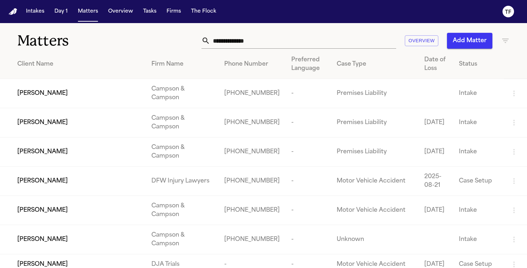
click at [225, 40] on input "text" at bounding box center [303, 41] width 186 height 16
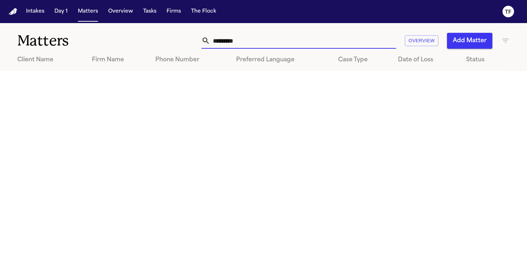
type input "*********"
click at [477, 29] on div "Matters ********* Overview Add Matter" at bounding box center [263, 36] width 527 height 27
click at [476, 39] on button "Add Matter" at bounding box center [469, 41] width 45 height 16
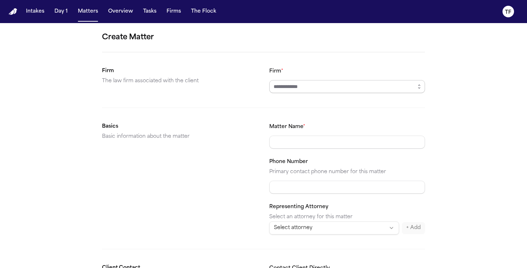
click at [327, 80] on input "Firm *" at bounding box center [347, 86] width 156 height 13
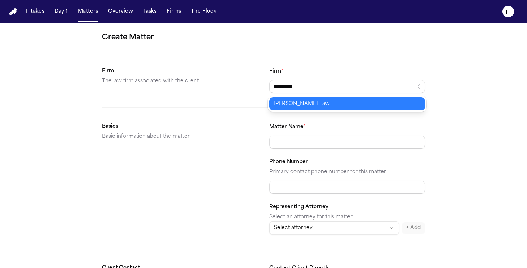
click at [321, 102] on body "**********" at bounding box center [263, 134] width 527 height 268
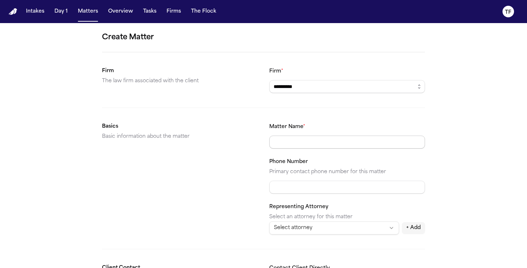
type input "**********"
click at [315, 148] on input "Matter Name *" at bounding box center [347, 142] width 156 height 13
type input "**********"
paste input "**********"
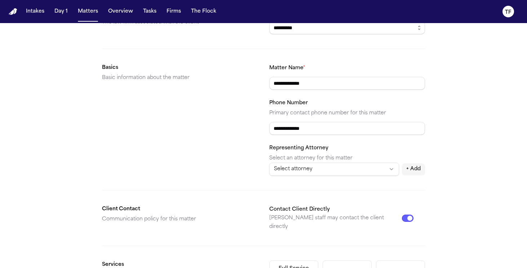
scroll to position [83, 0]
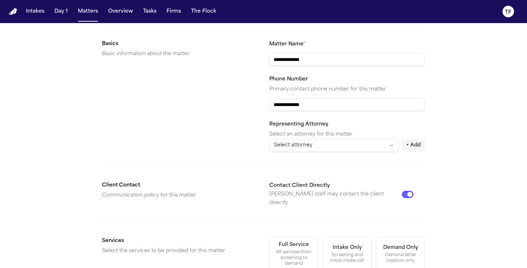
type input "**********"
click at [306, 144] on html "**********" at bounding box center [263, 134] width 527 height 268
click at [229, 162] on html "**********" at bounding box center [263, 134] width 527 height 268
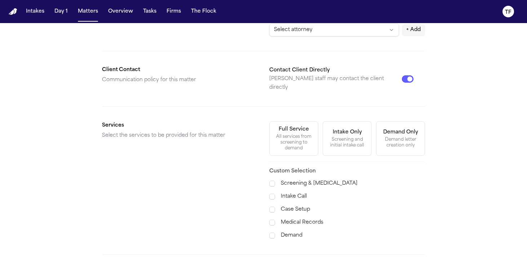
click at [290, 121] on button "Full Service All services from screening to demand" at bounding box center [293, 138] width 49 height 35
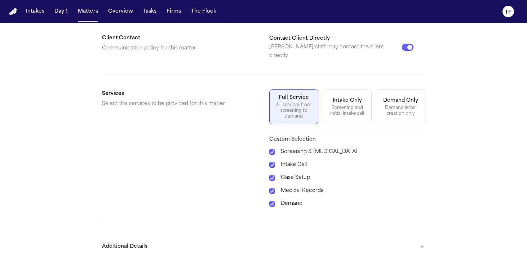
scroll to position [246, 0]
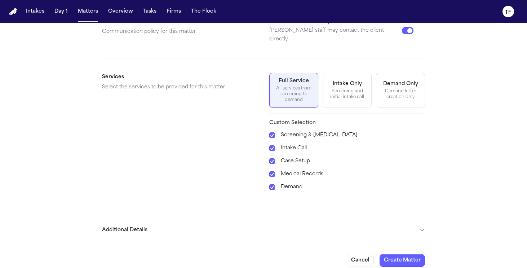
click at [417, 225] on button "Additional Details" at bounding box center [263, 230] width 323 height 19
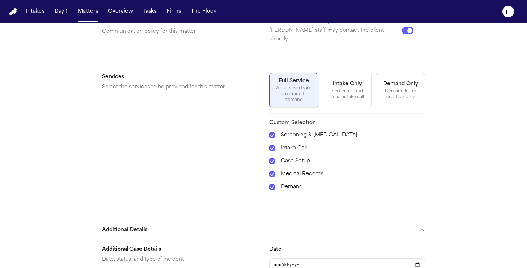
scroll to position [374, 0]
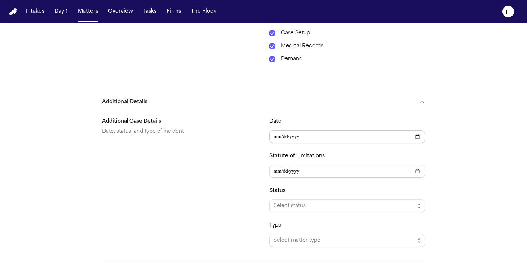
click at [420, 130] on input "Date" at bounding box center [347, 136] width 156 height 13
type input "**********"
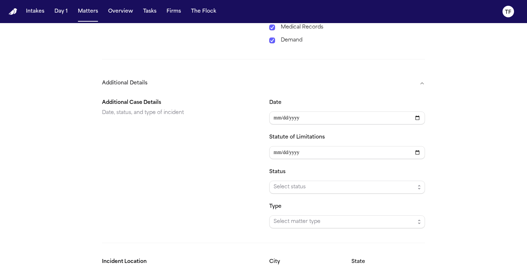
scroll to position [407, 0]
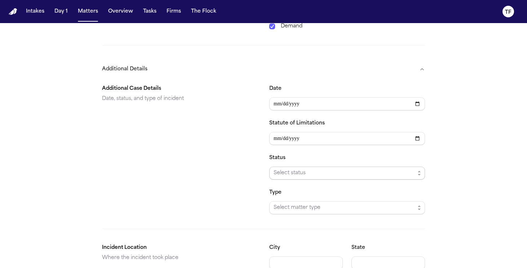
click at [318, 169] on span "Select status" at bounding box center [344, 173] width 141 height 9
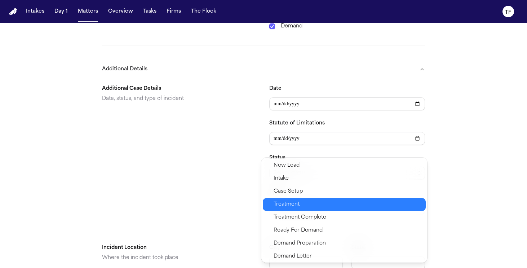
click at [317, 208] on span "Treatment" at bounding box center [348, 204] width 148 height 9
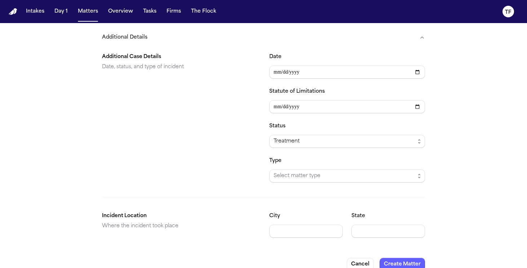
scroll to position [443, 0]
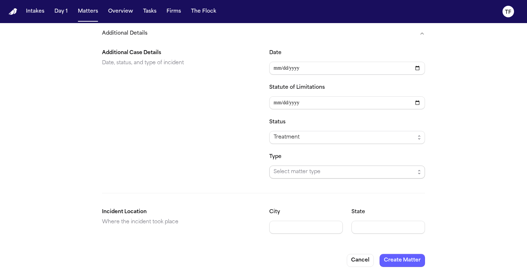
click at [313, 168] on span "Select matter type" at bounding box center [344, 172] width 141 height 9
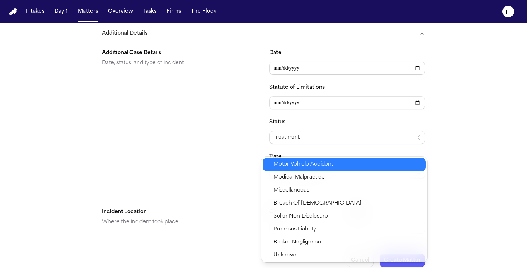
click at [313, 161] on span "Motor Vehicle Accident" at bounding box center [304, 164] width 60 height 9
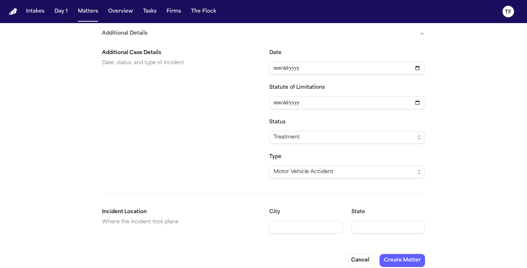
click at [379, 223] on input "State" at bounding box center [389, 227] width 74 height 13
type input "**"
click at [417, 254] on button "Create Matter" at bounding box center [402, 260] width 45 height 13
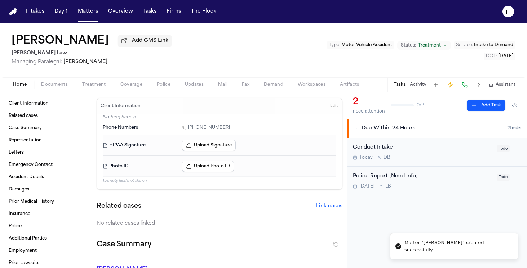
click at [420, 83] on button "Activity" at bounding box center [418, 85] width 17 height 6
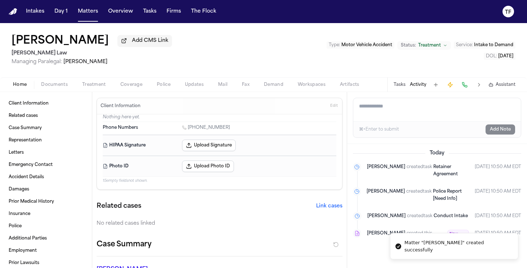
click at [392, 111] on textarea "Add a note to this matter" at bounding box center [437, 109] width 168 height 23
paste textarea "**********"
type textarea "**********"
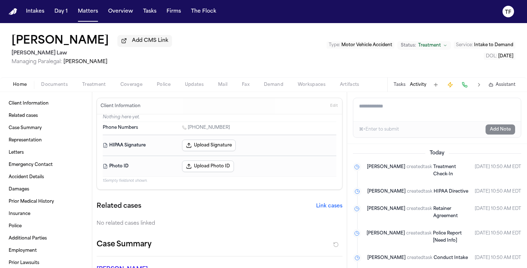
paste textarea "**********"
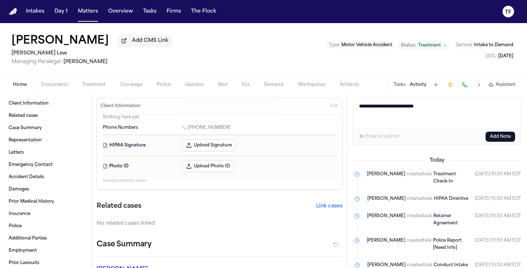
type textarea "**********"
click at [496, 134] on button "Add Note" at bounding box center [501, 137] width 30 height 10
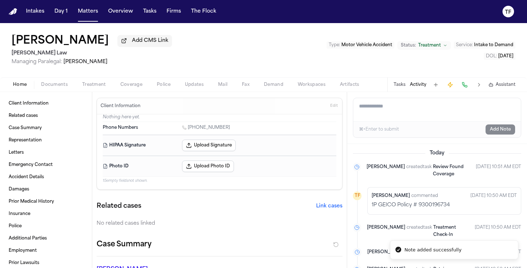
click at [128, 87] on span "Coverage" at bounding box center [131, 85] width 22 height 6
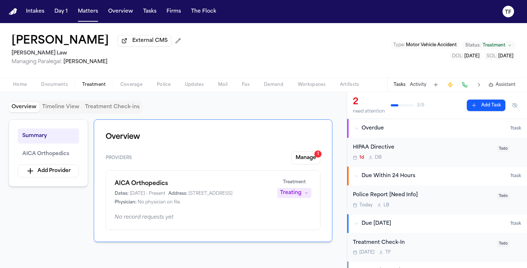
click at [312, 163] on button "Manage 1" at bounding box center [305, 157] width 29 height 13
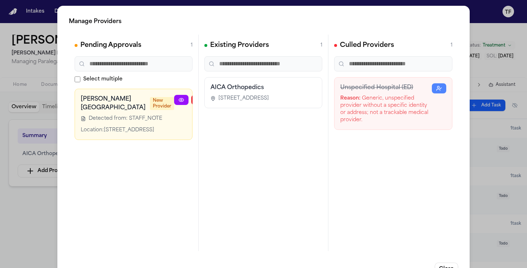
scroll to position [0, 8]
click at [223, 99] on icon "button" at bounding box center [226, 100] width 6 height 6
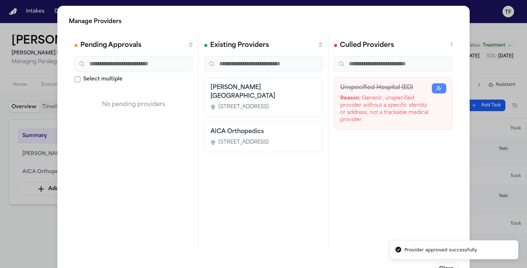
scroll to position [0, 0]
click at [21, 207] on div "Manage Providers Pending Approvals 0 Select multiple No pending providers Exist…" at bounding box center [263, 146] width 527 height 293
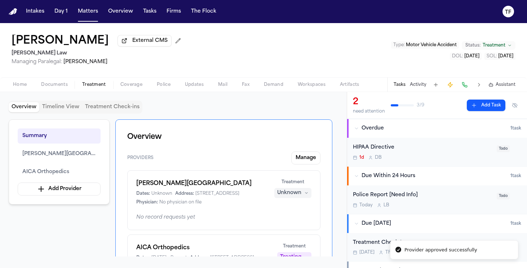
click at [306, 193] on icon "button" at bounding box center [306, 193] width 4 height 4
click at [290, 227] on button "Completed" at bounding box center [293, 222] width 58 height 13
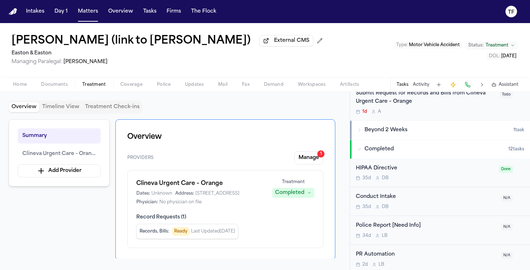
scroll to position [169, 0]
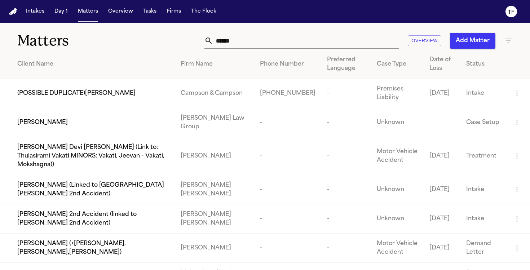
click at [327, 46] on input "******" at bounding box center [306, 41] width 186 height 16
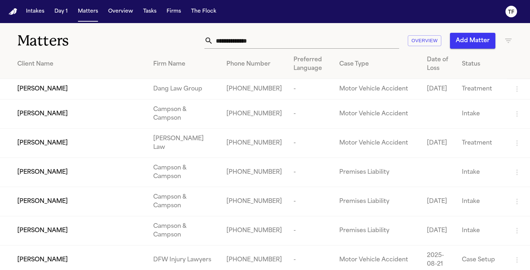
click at [317, 19] on nav "Intakes Day 1 Matters Overview Tasks Firms The Flock TF" at bounding box center [265, 11] width 530 height 23
click at [321, 26] on div "Matters Overview Add Matter" at bounding box center [265, 36] width 530 height 27
click at [325, 38] on input "text" at bounding box center [306, 41] width 186 height 16
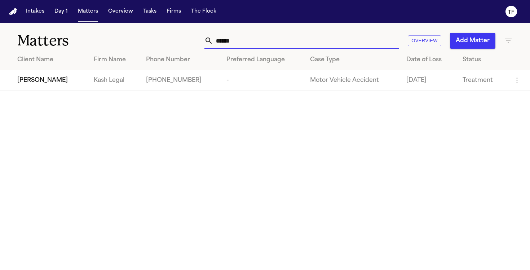
type input "******"
click at [63, 86] on td "[PERSON_NAME]" at bounding box center [44, 80] width 88 height 21
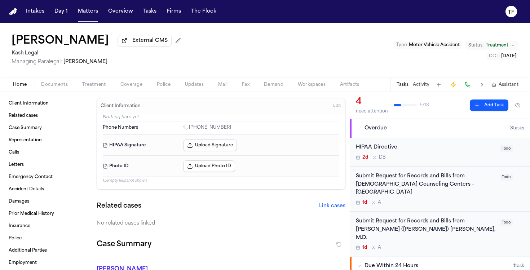
click at [101, 88] on span "Treatment" at bounding box center [94, 85] width 24 height 6
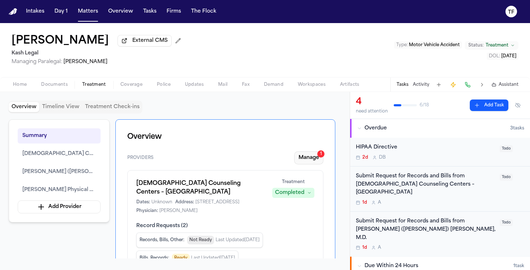
click at [322, 153] on div "1" at bounding box center [320, 153] width 7 height 7
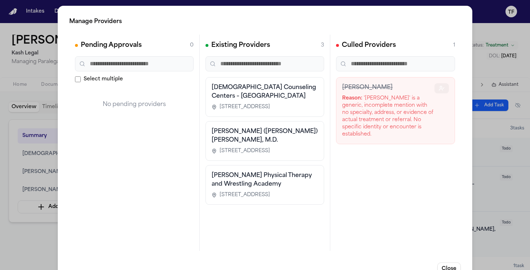
click at [435, 86] on button "button" at bounding box center [442, 88] width 14 height 10
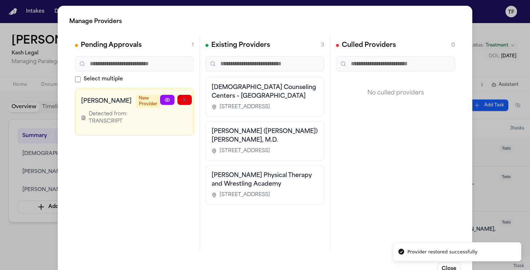
drag, startPoint x: 128, startPoint y: 138, endPoint x: 176, endPoint y: 140, distance: 48.0
click at [176, 136] on div "[PERSON_NAME] New Provider Detected from: TRANSCRIPT" at bounding box center [134, 112] width 119 height 47
click at [177, 103] on button "button" at bounding box center [184, 100] width 14 height 10
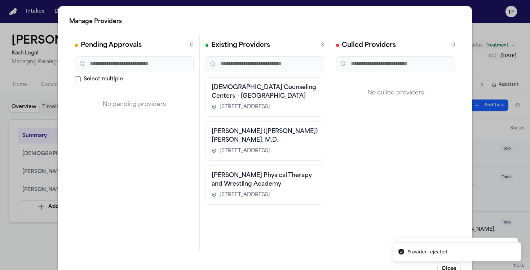
click at [460, 179] on div "Manage Providers Pending Approvals 0 Select multiple No pending providers Exist…" at bounding box center [265, 146] width 415 height 281
click at [482, 177] on div "Manage Providers Pending Approvals 0 Select multiple No pending providers Exist…" at bounding box center [265, 146] width 530 height 293
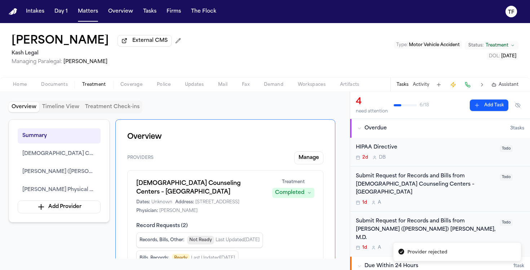
click at [408, 88] on button "Tasks" at bounding box center [403, 85] width 12 height 6
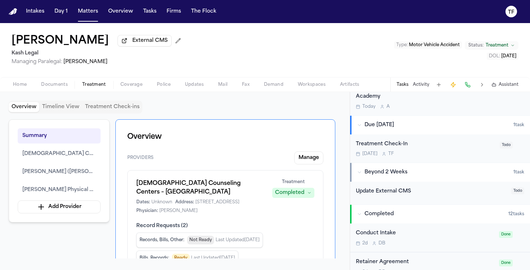
scroll to position [197, 0]
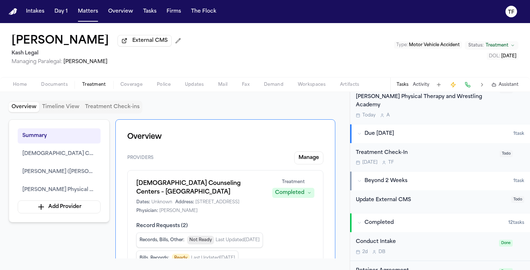
click at [136, 79] on div "Home Documents Treatment Coverage Police Updates Mail Fax Demand Workspaces Art…" at bounding box center [265, 84] width 530 height 14
click at [133, 88] on span "Coverage" at bounding box center [131, 85] width 22 height 6
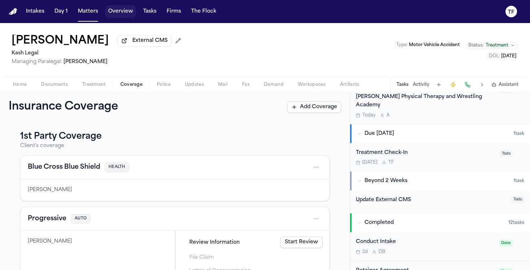
click at [79, 18] on button "Matters" at bounding box center [88, 11] width 26 height 13
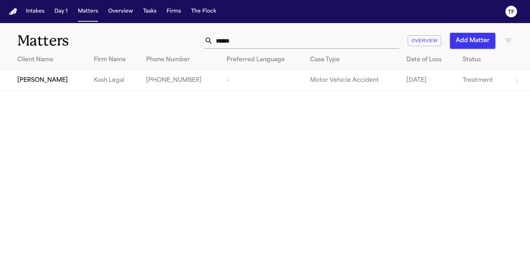
click at [263, 47] on input "******" at bounding box center [306, 41] width 186 height 16
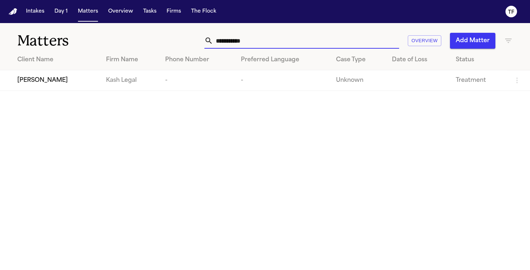
type input "**********"
click at [69, 69] on th "Client Name" at bounding box center [50, 60] width 100 height 21
click at [67, 78] on div "[PERSON_NAME]" at bounding box center [55, 80] width 77 height 9
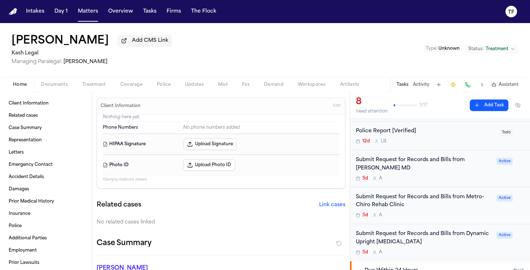
scroll to position [103, 0]
click at [84, 10] on button "Matters" at bounding box center [88, 11] width 26 height 13
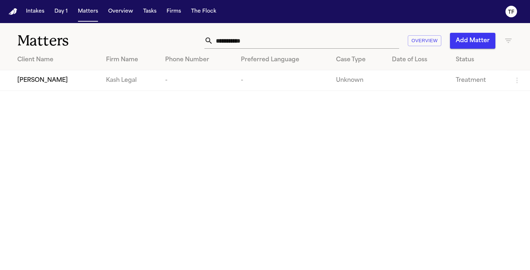
click at [224, 47] on input "**********" at bounding box center [306, 41] width 186 height 16
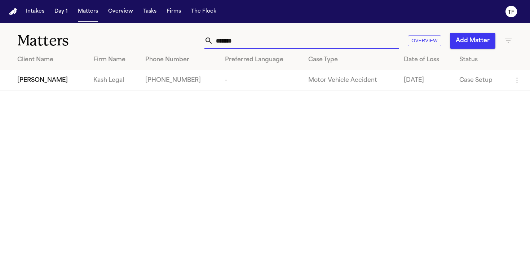
type input "******"
click at [130, 84] on td "Kash Legal" at bounding box center [114, 80] width 52 height 21
click at [75, 78] on div "[PERSON_NAME]" at bounding box center [49, 80] width 65 height 9
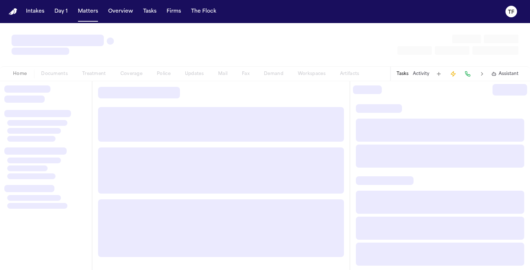
click at [75, 78] on div "Home Documents Treatment Coverage Police Updates Mail Fax Demand Workspaces Art…" at bounding box center [265, 73] width 530 height 14
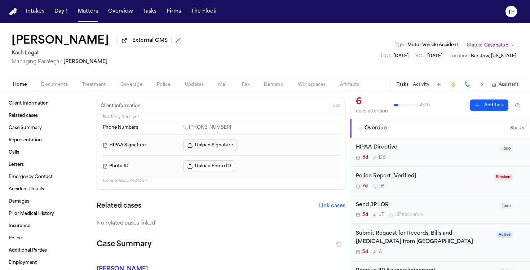
click at [105, 85] on button "Treatment" at bounding box center [94, 84] width 38 height 9
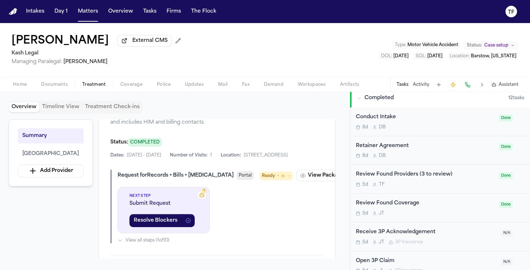
scroll to position [331, 0]
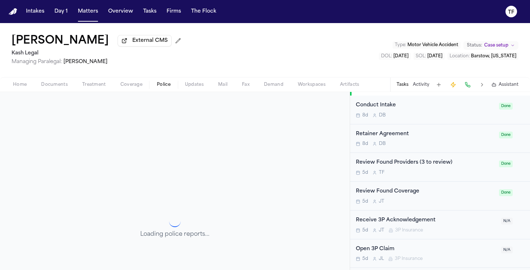
click at [154, 87] on button "Police" at bounding box center [164, 84] width 28 height 9
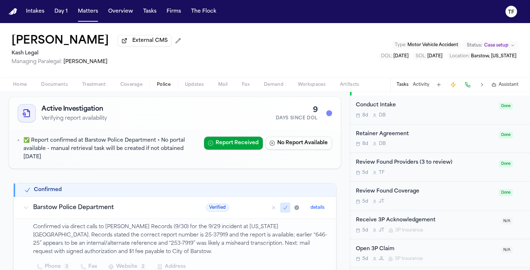
scroll to position [39, 0]
click at [486, 48] on span "Case setup" at bounding box center [496, 46] width 24 height 6
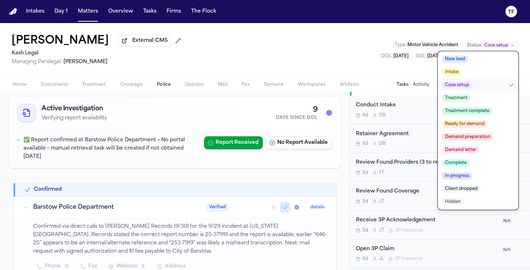
click at [464, 98] on span "Treatment" at bounding box center [456, 98] width 28 height 7
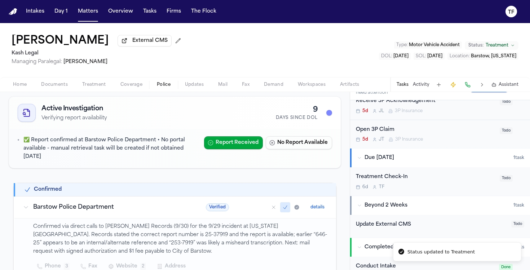
scroll to position [0, 0]
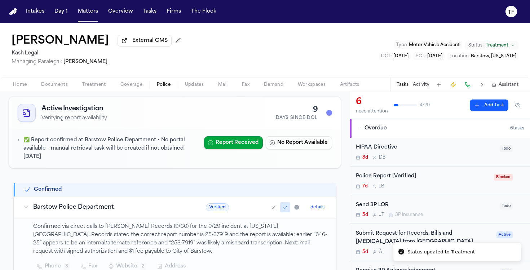
click at [432, 177] on div "Police Report [Verified]" at bounding box center [423, 176] width 134 height 8
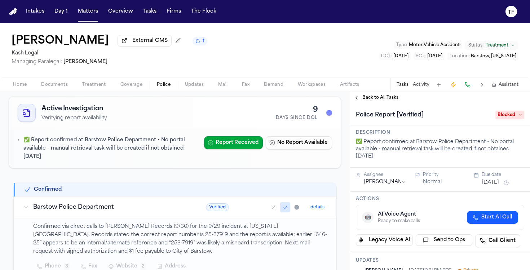
click at [383, 99] on span "Back to All Tasks" at bounding box center [381, 98] width 36 height 6
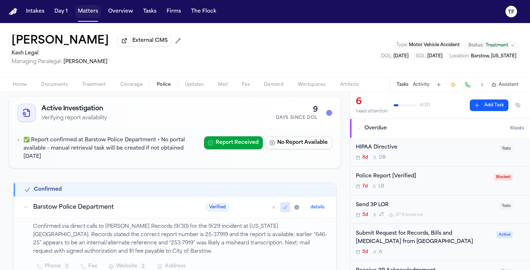
click at [95, 11] on button "Matters" at bounding box center [88, 11] width 26 height 13
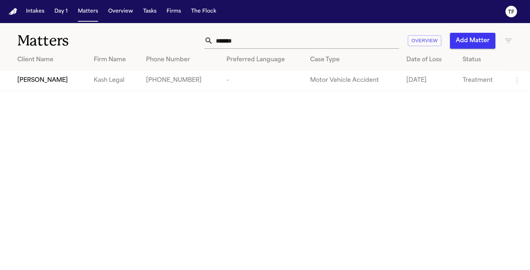
click at [338, 48] on input "******" at bounding box center [306, 41] width 186 height 16
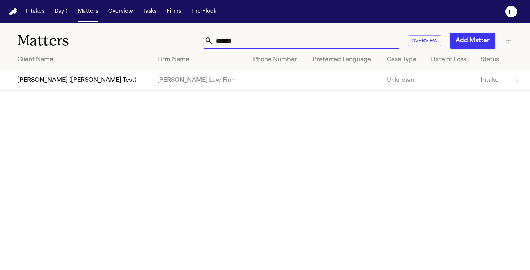
type input "******"
